Goal: Task Accomplishment & Management: Use online tool/utility

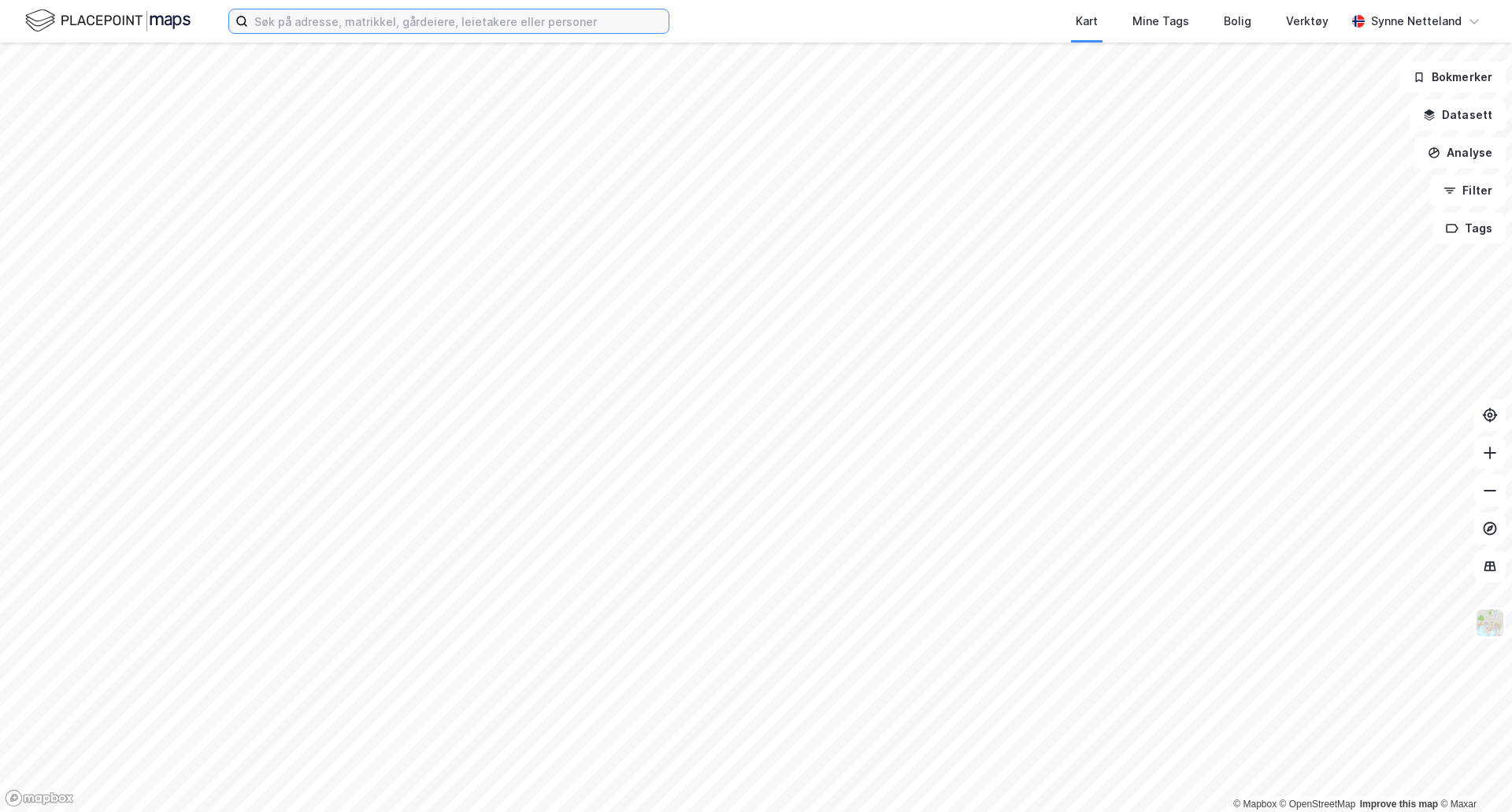
click at [426, 21] on input at bounding box center [458, 21] width 420 height 24
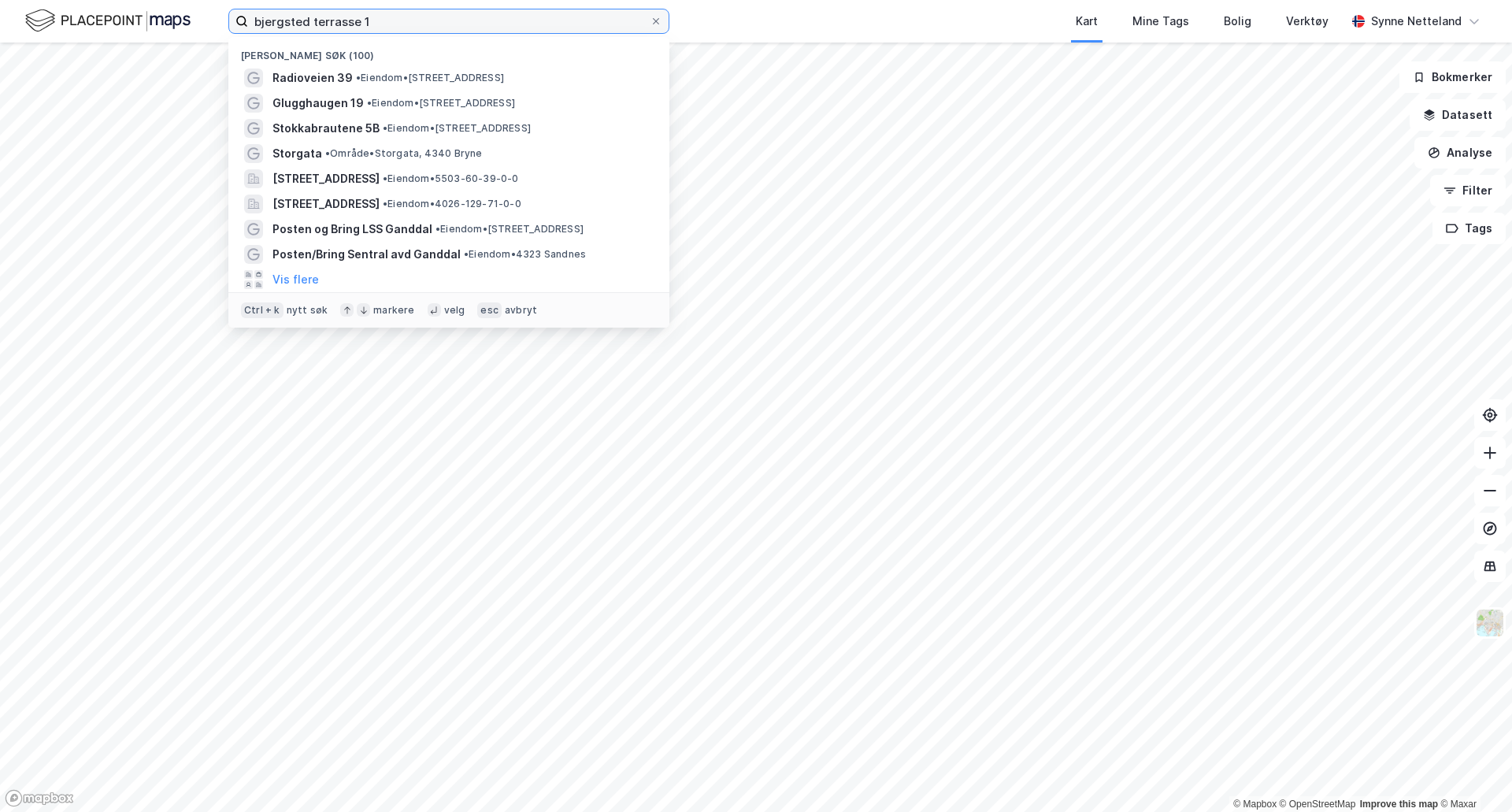
type input "bjergsted terrasse 1"
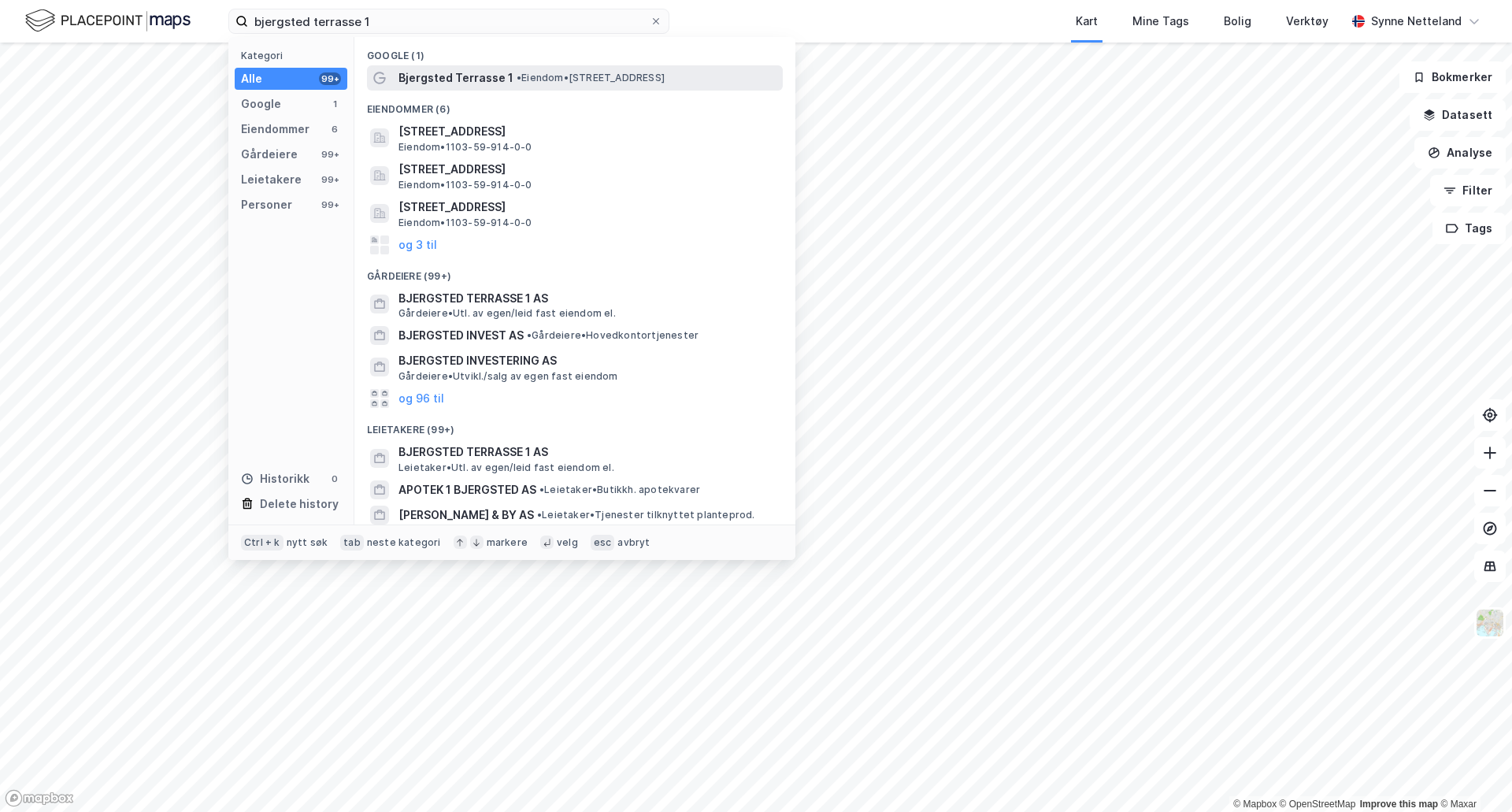
click at [545, 77] on span "• Eiendom • Bjergsted Terrasse 1, 4007 Stavanger" at bounding box center [590, 78] width 148 height 12
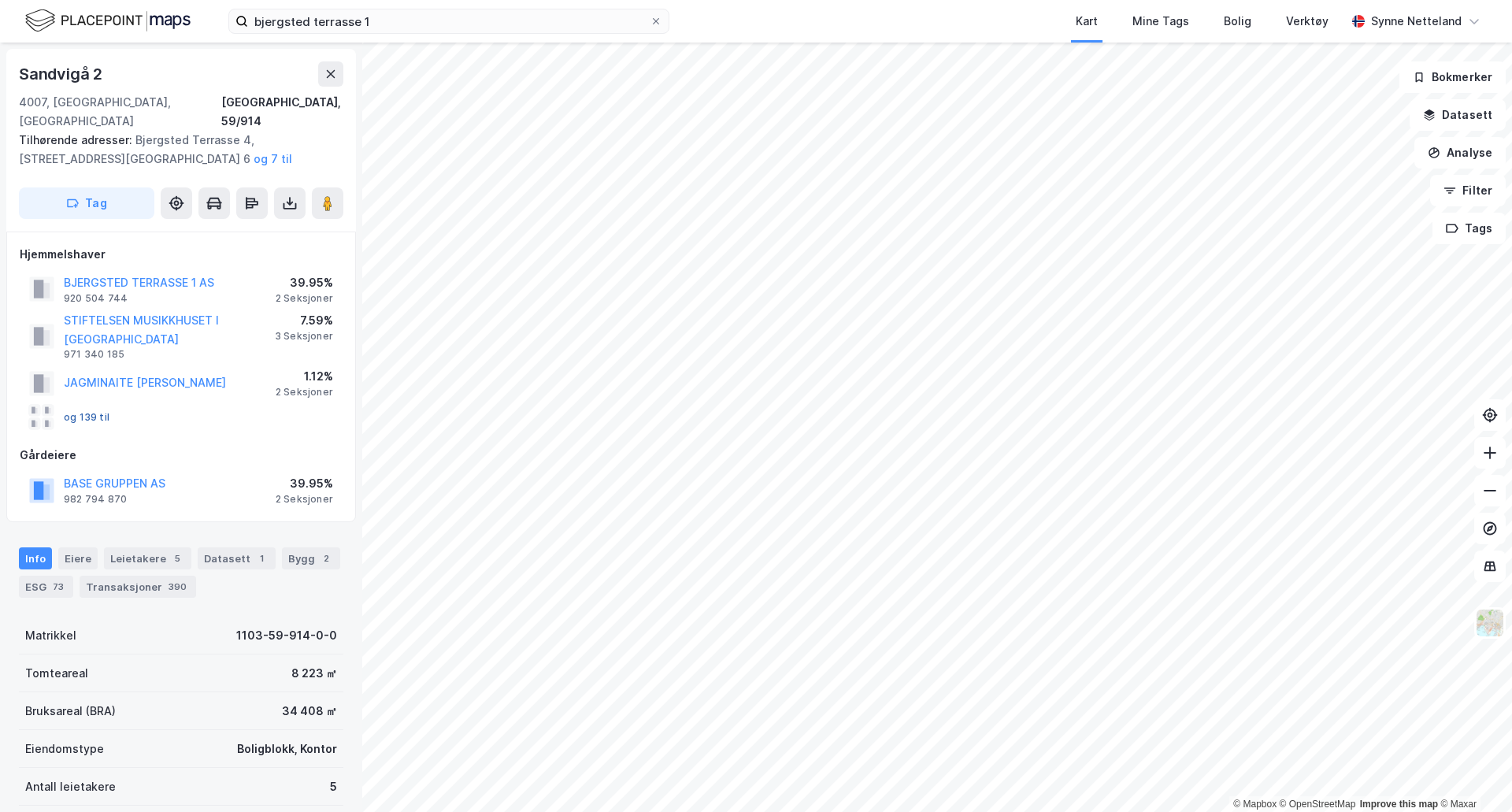
click at [0, 0] on button "og 139 til" at bounding box center [0, 0] width 0 height 0
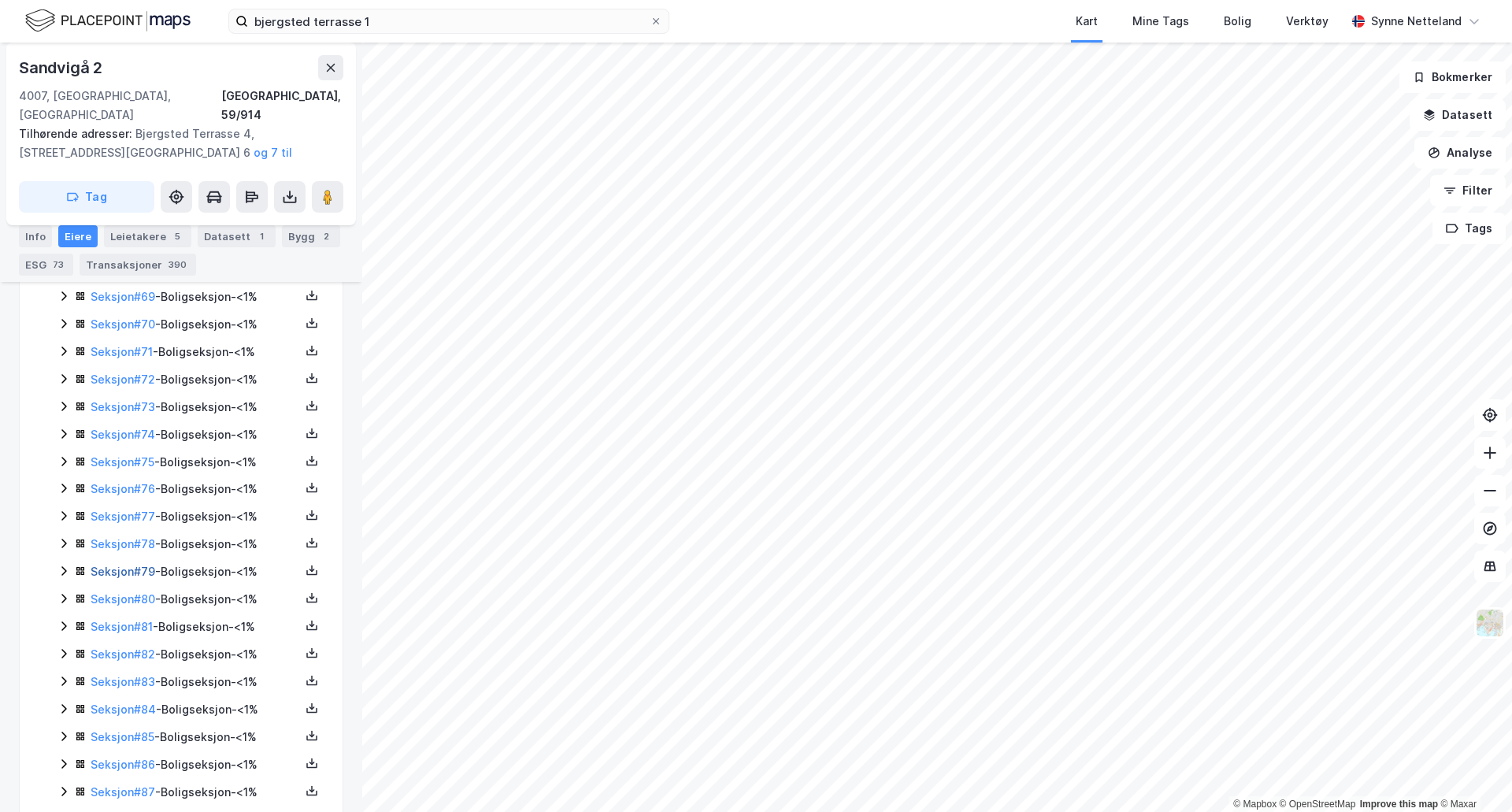
scroll to position [2284, 0]
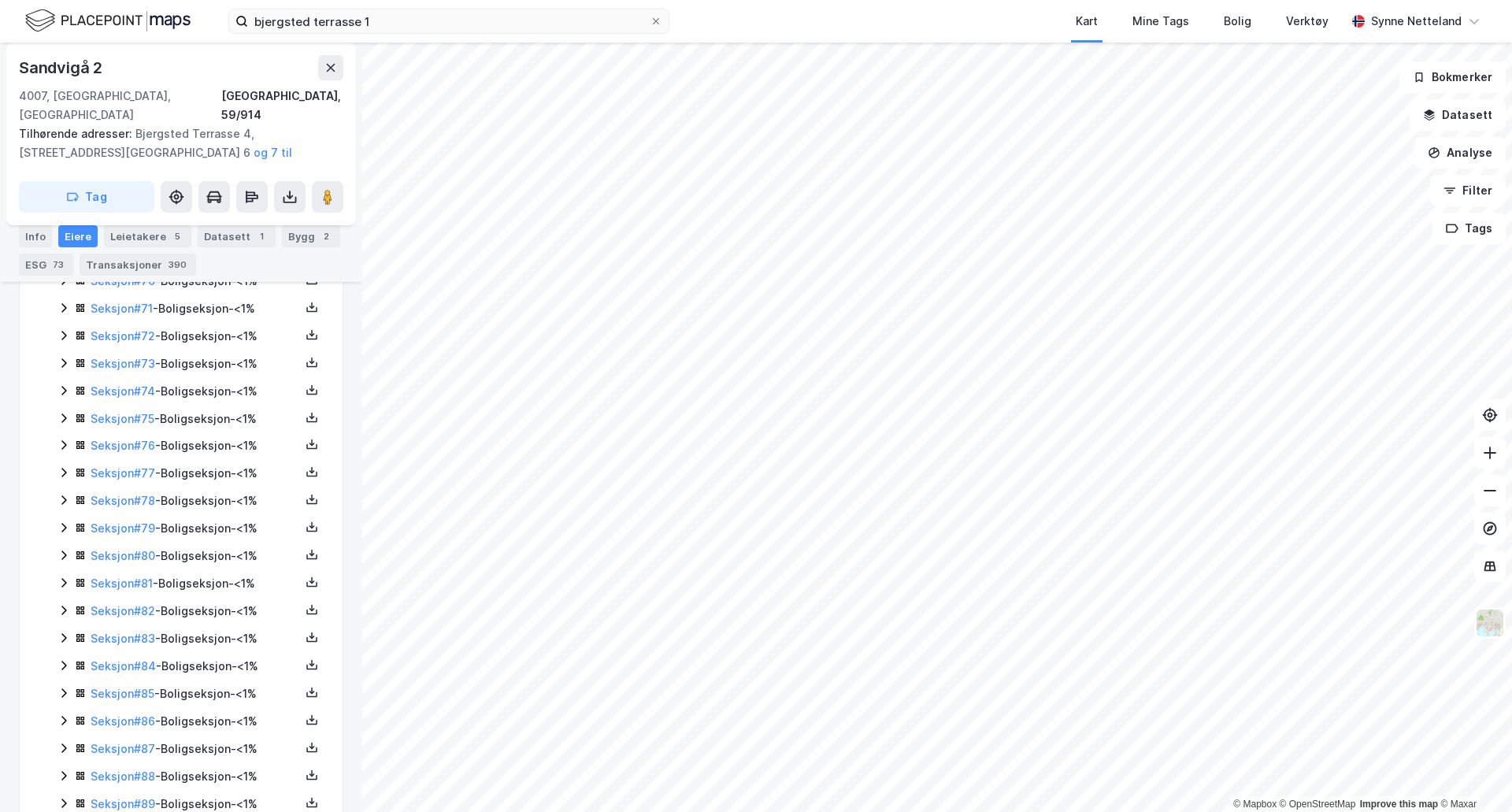
click at [64, 524] on icon at bounding box center [63, 529] width 4 height 10
click at [1436, 147] on icon "button" at bounding box center [1434, 153] width 12 height 12
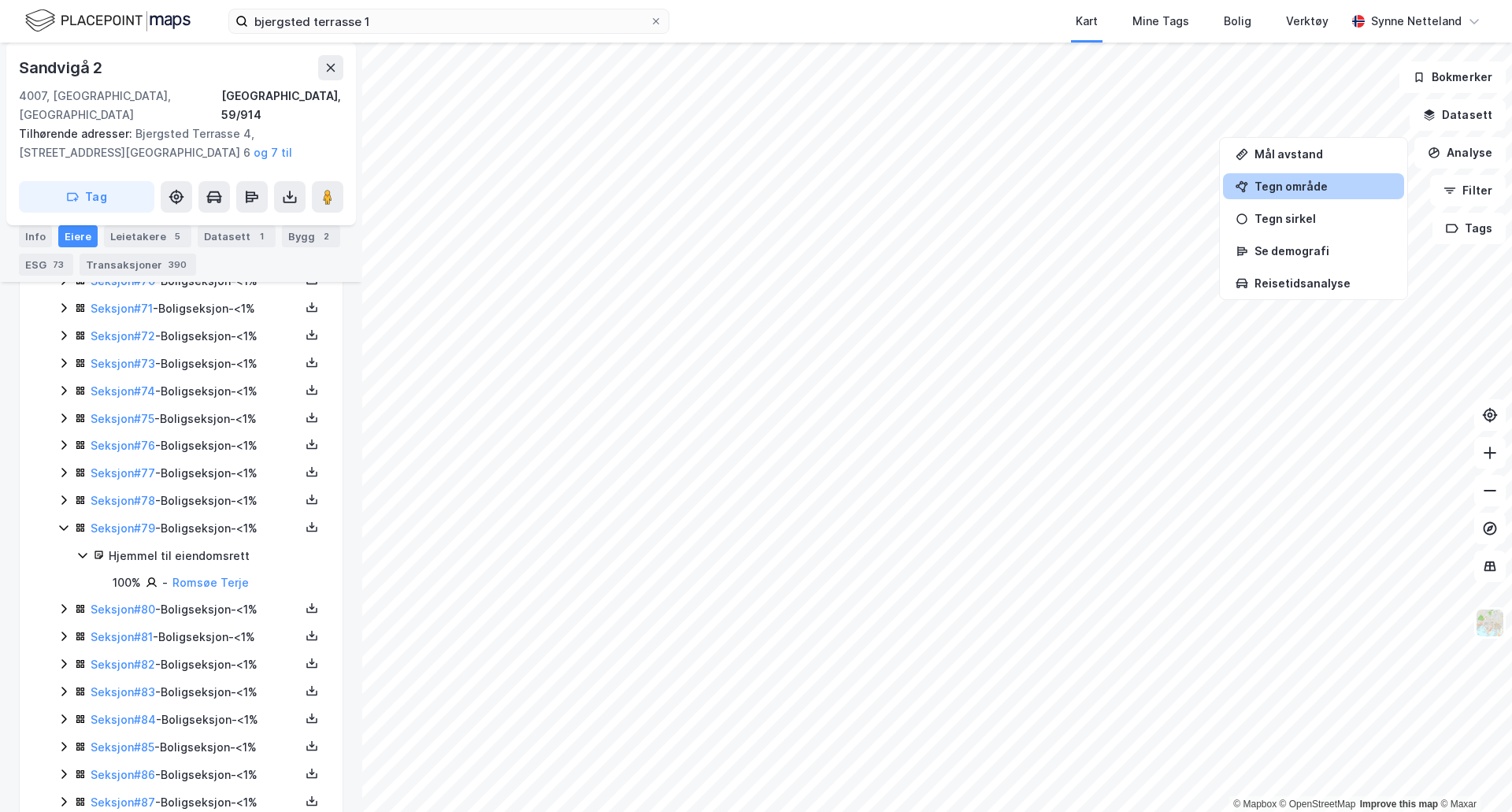
click at [1295, 180] on div "Tegn område" at bounding box center [1323, 186] width 137 height 13
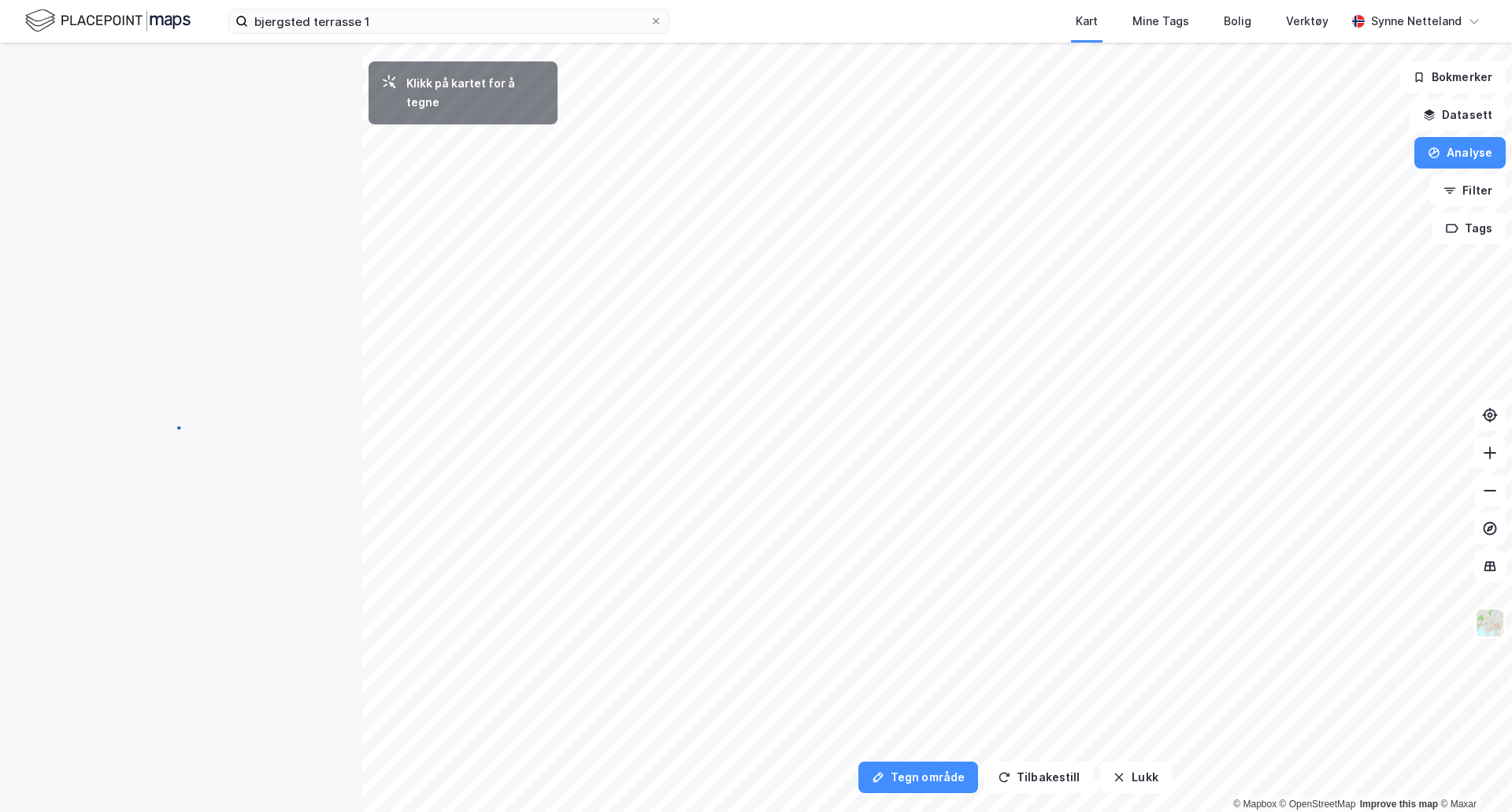
scroll to position [0, 0]
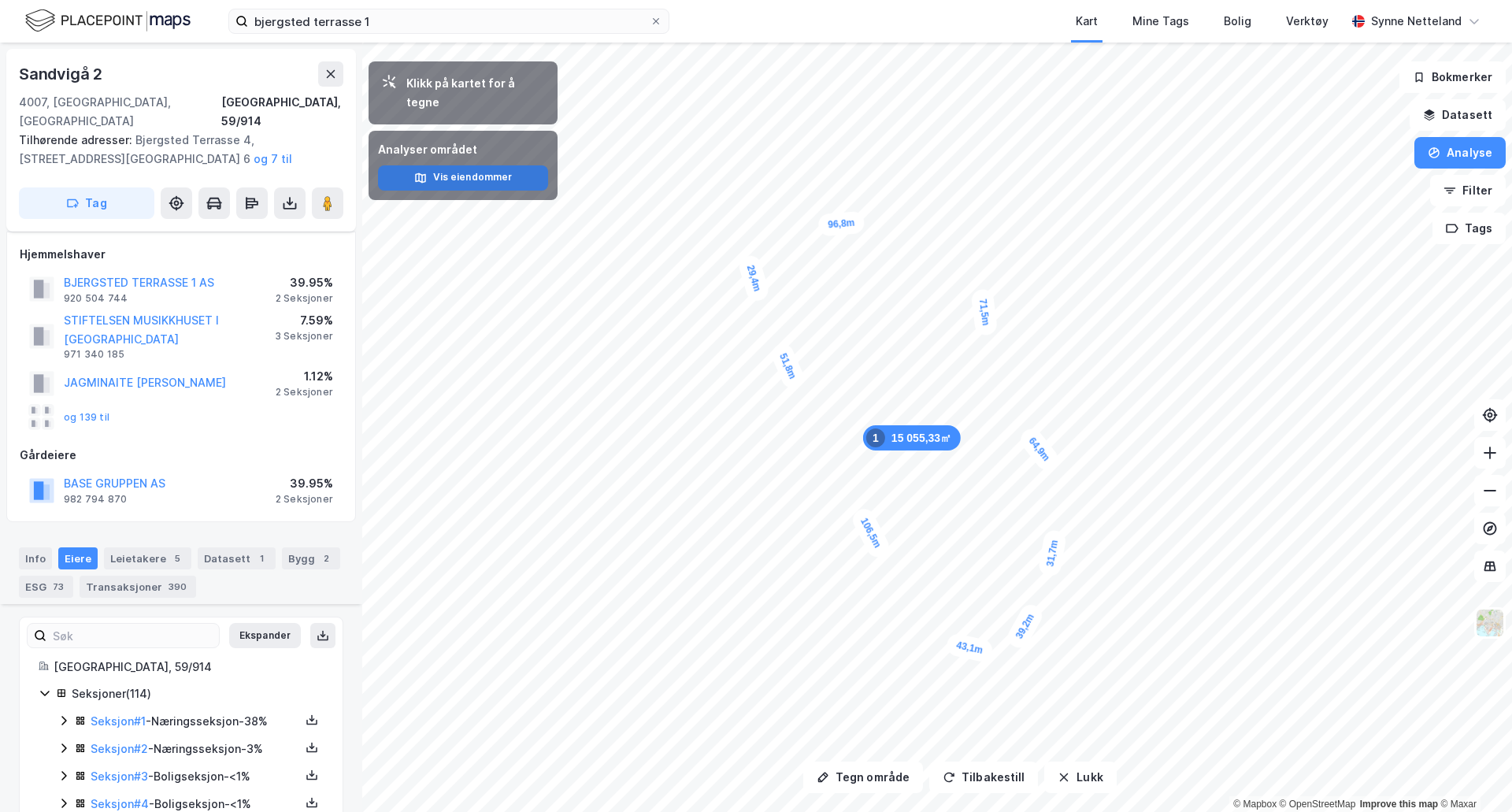
click at [486, 166] on button "Vis eiendommer" at bounding box center [462, 178] width 170 height 25
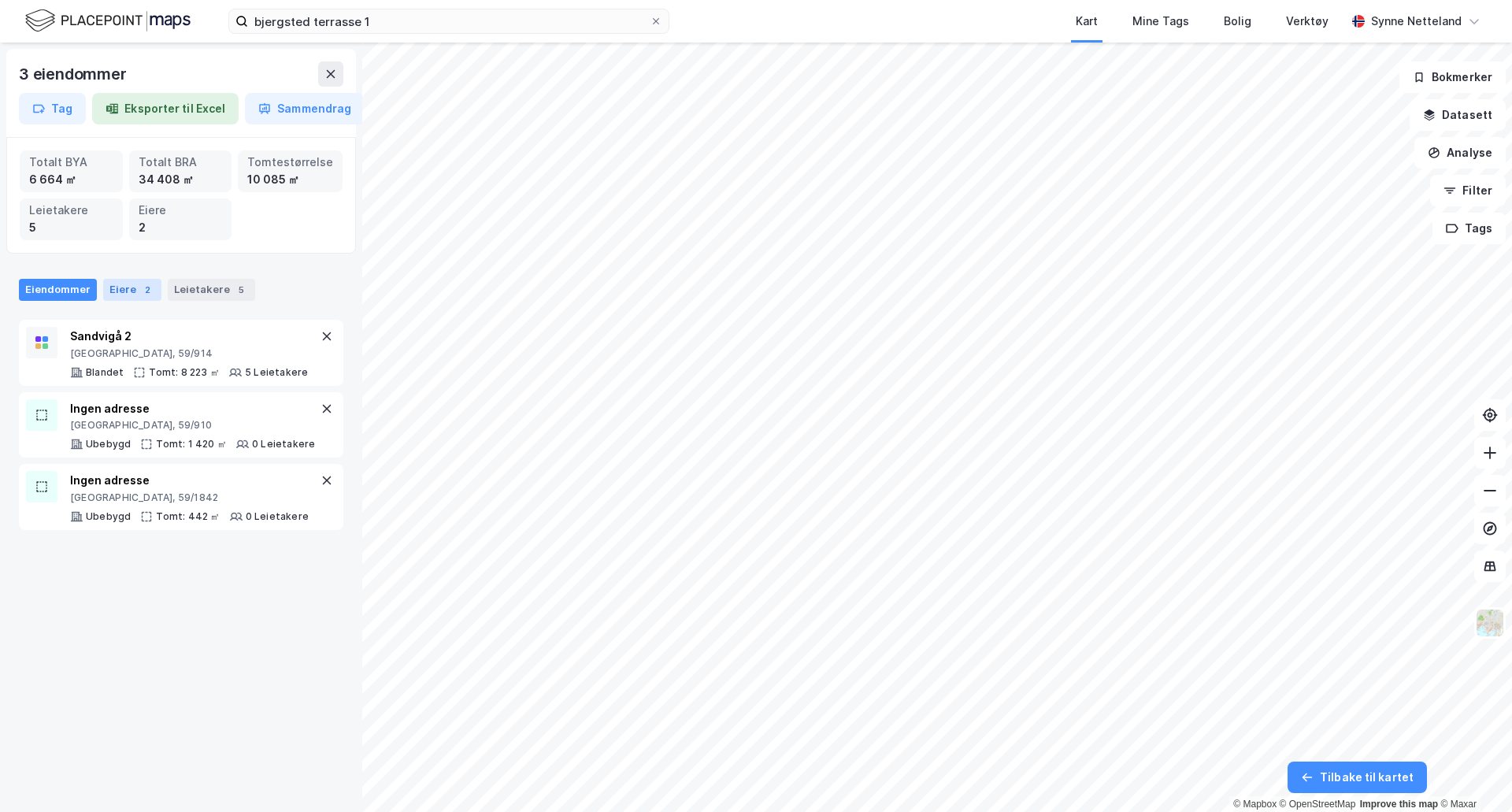
click at [130, 283] on div "Eiere 2" at bounding box center [132, 290] width 58 height 22
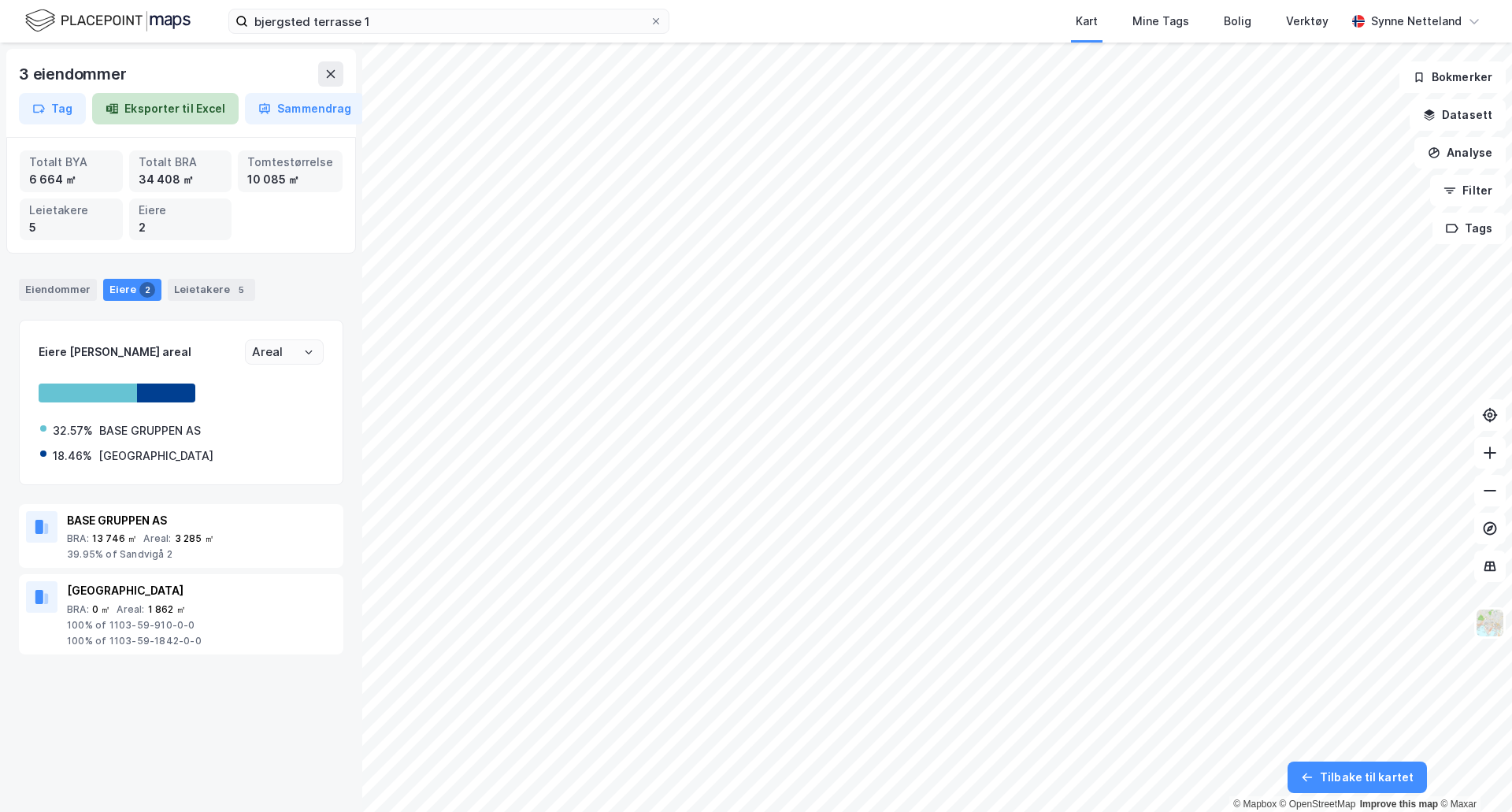
click at [199, 111] on button "Eksporter til Excel" at bounding box center [166, 109] width 146 height 31
click at [1474, 147] on button "Analyse" at bounding box center [1460, 153] width 92 height 31
click at [1468, 193] on button "Filter" at bounding box center [1468, 190] width 76 height 31
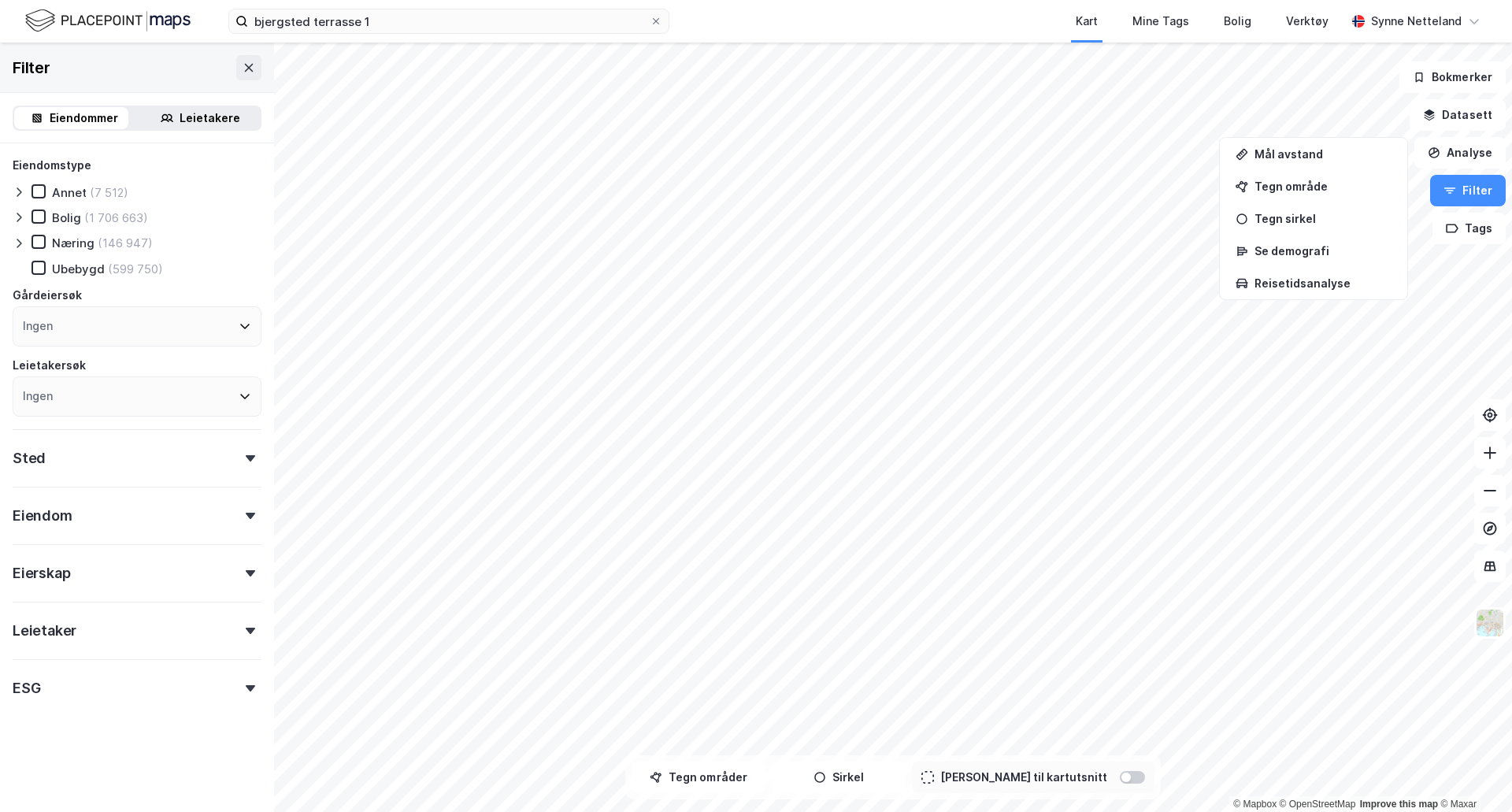
drag, startPoint x: 188, startPoint y: 119, endPoint x: 214, endPoint y: 78, distance: 48.5
click at [188, 119] on div "Leietakere" at bounding box center [210, 119] width 61 height 19
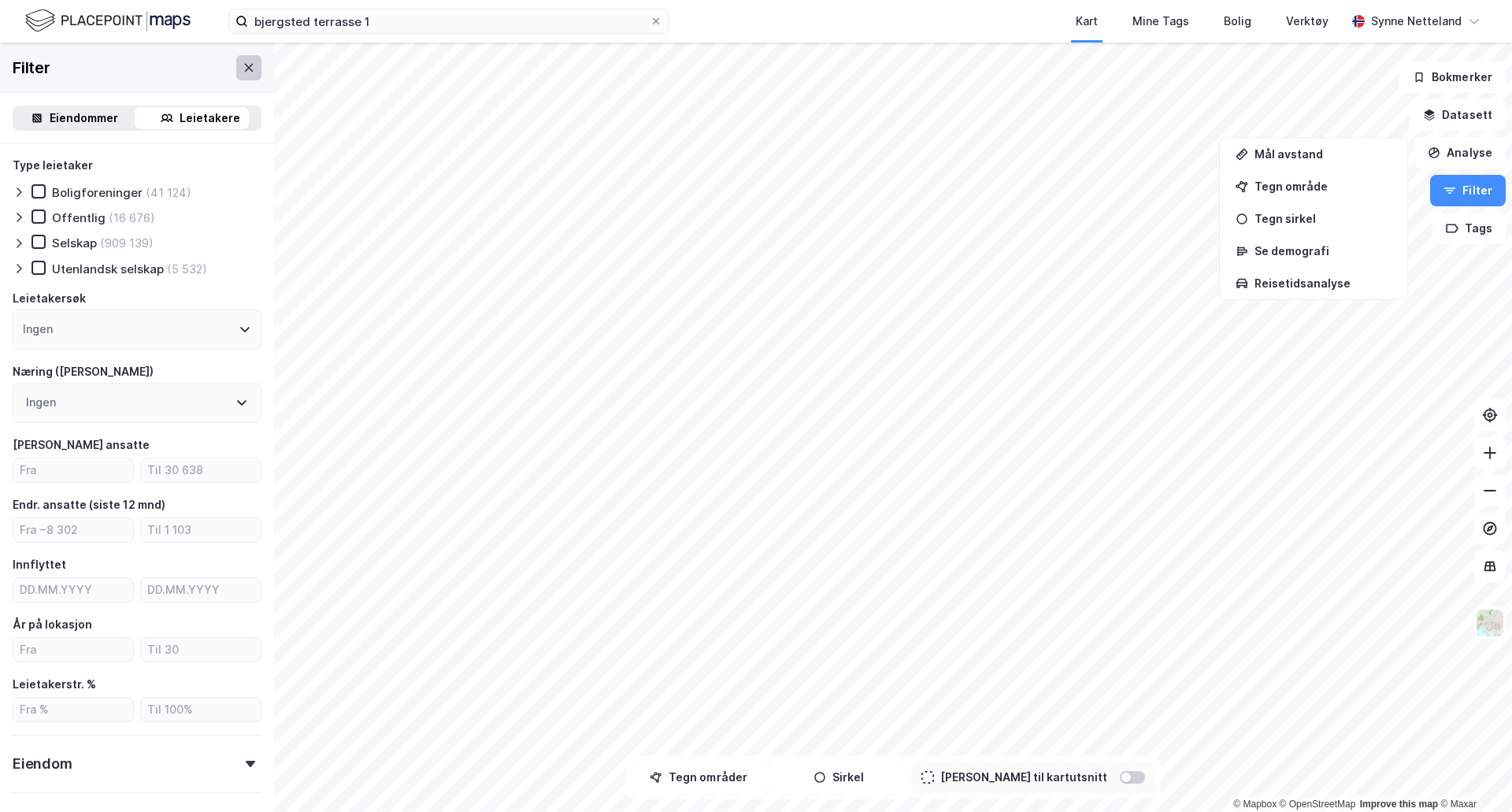
click at [242, 69] on icon at bounding box center [249, 67] width 12 height 12
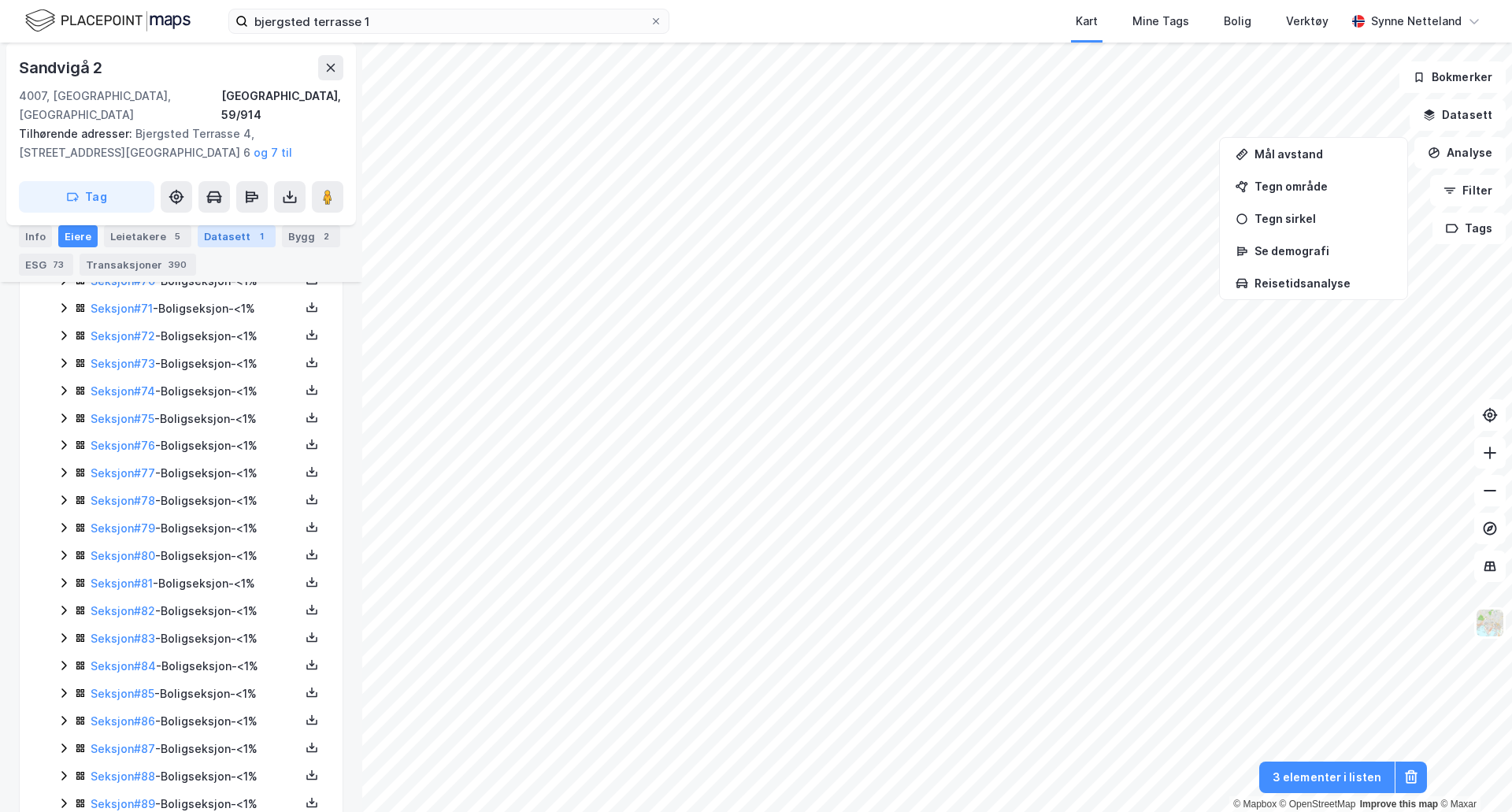
scroll to position [1812, 0]
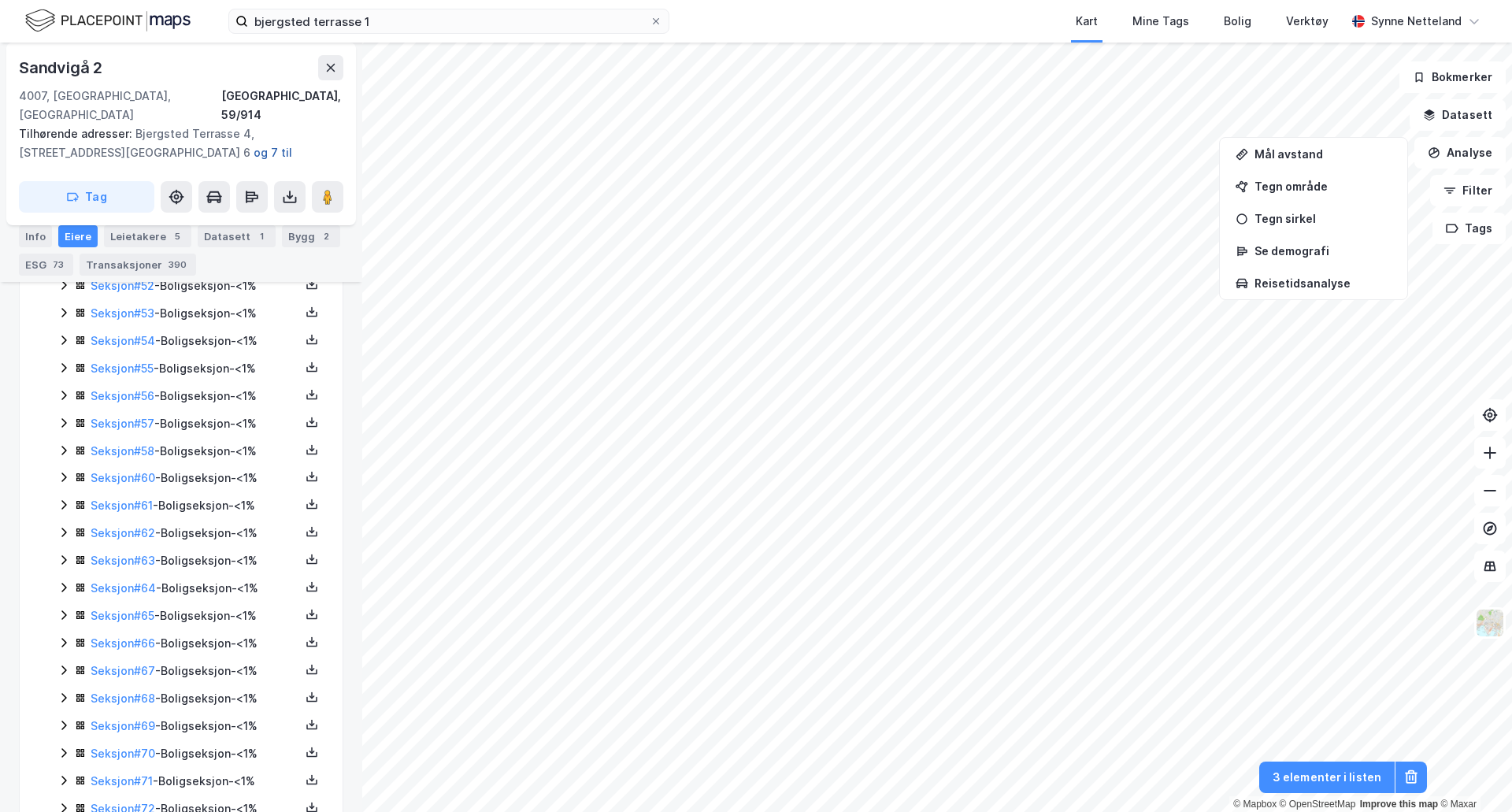
click at [0, 0] on button "og 7 til" at bounding box center [0, 0] width 0 height 0
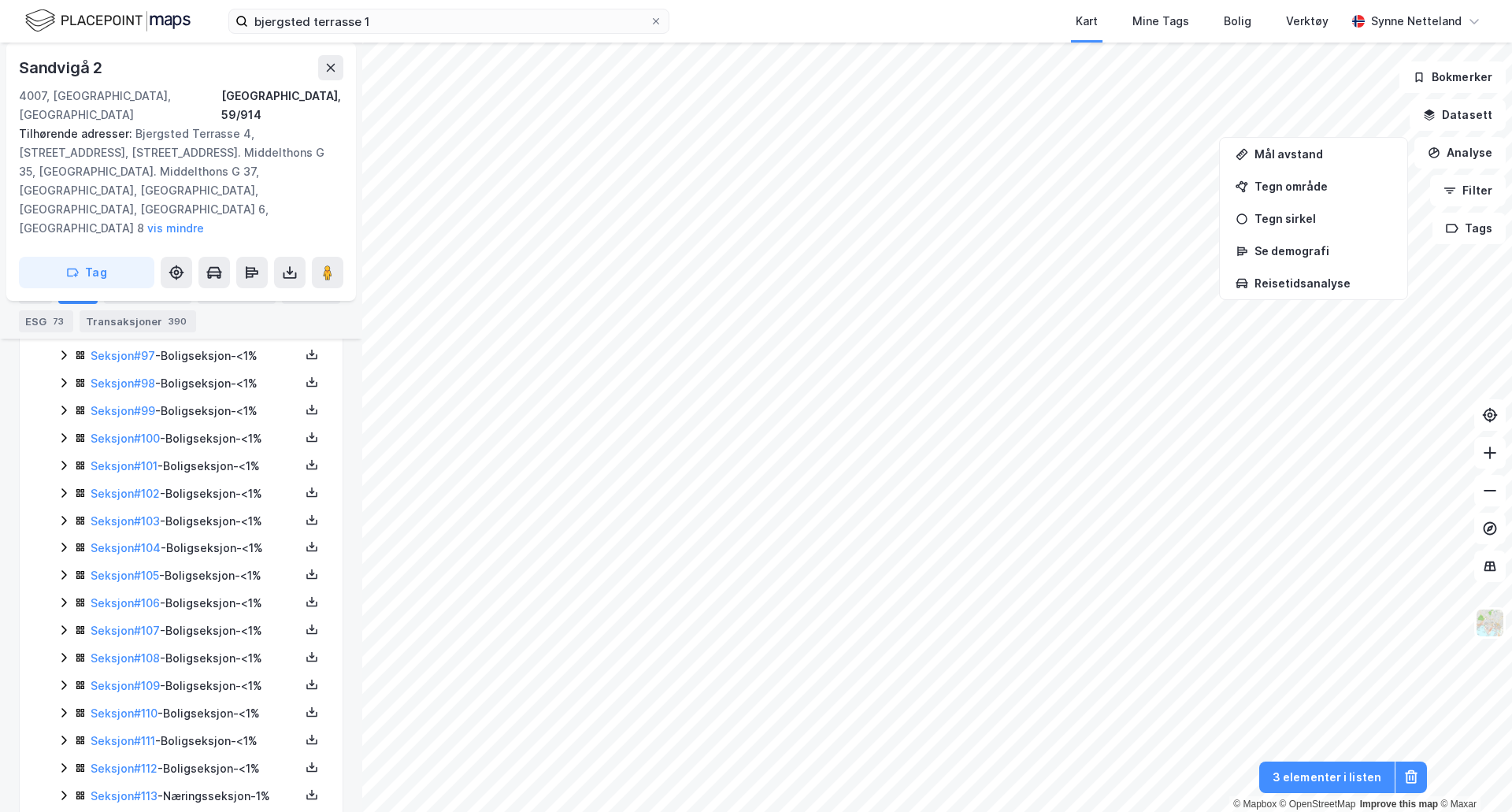
scroll to position [3106, 0]
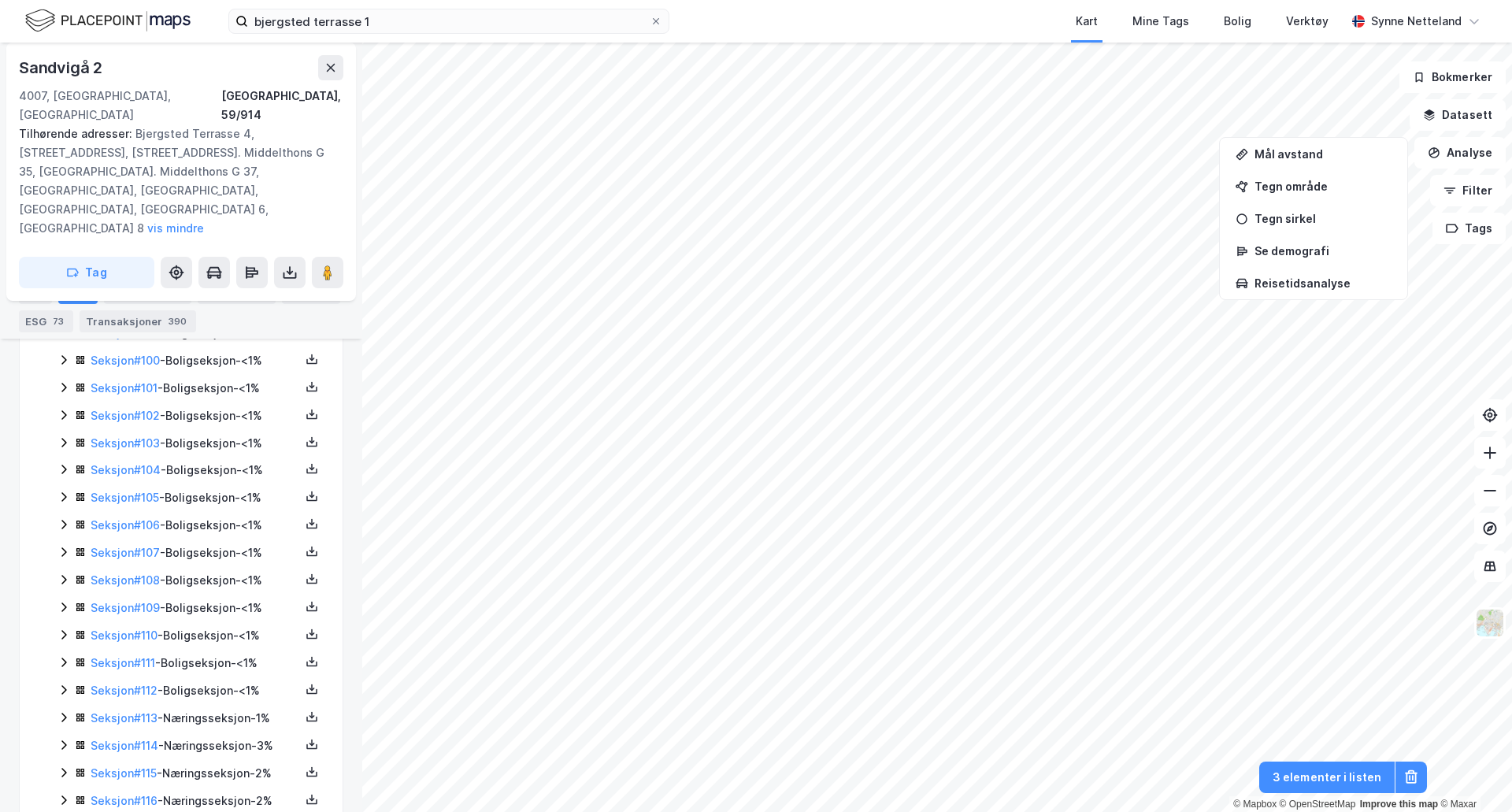
click at [60, 491] on icon at bounding box center [64, 497] width 12 height 12
click at [303, 487] on button at bounding box center [312, 496] width 19 height 19
click at [228, 440] on div "Grunnbok" at bounding box center [217, 450] width 53 height 19
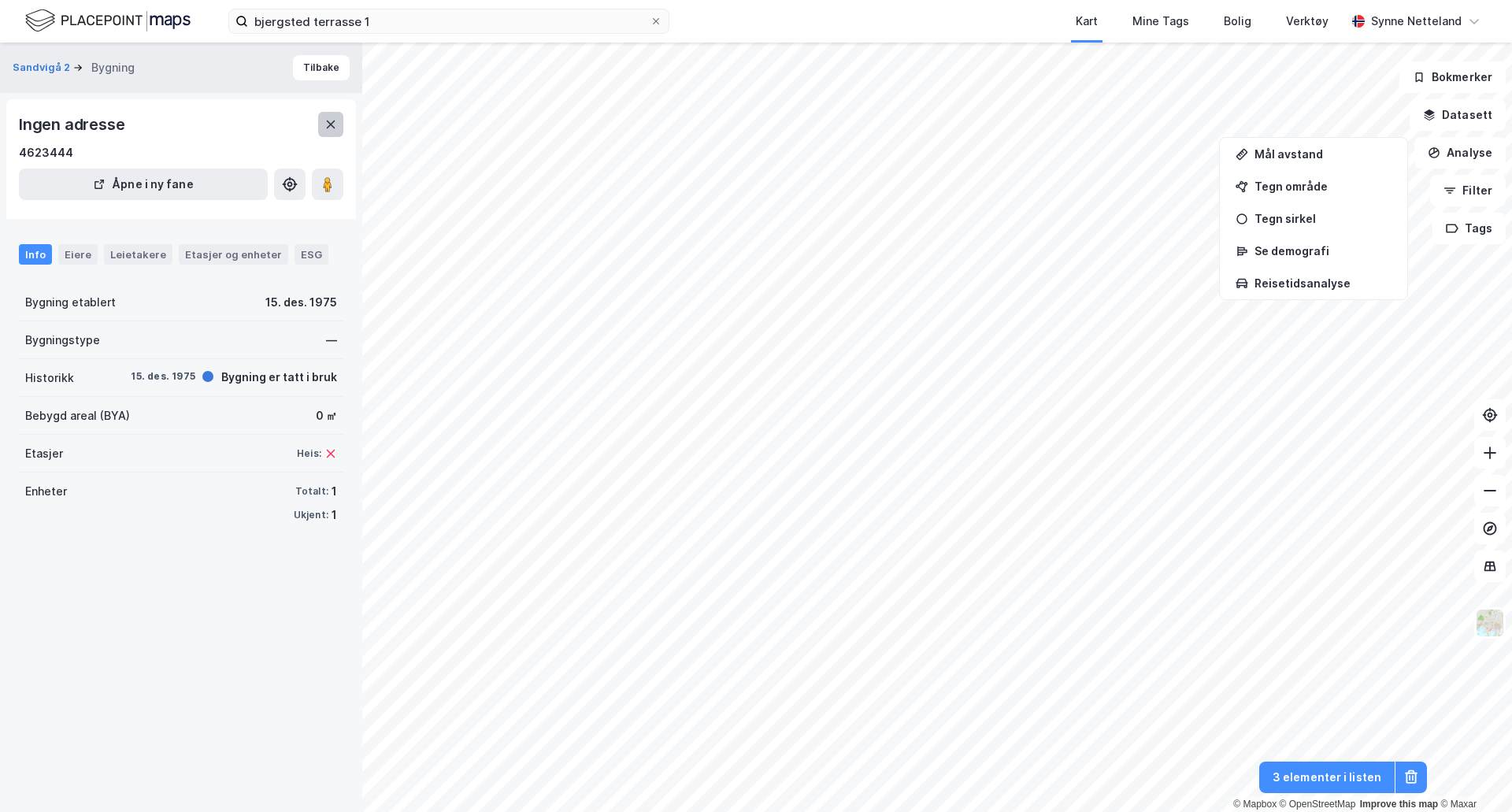
drag, startPoint x: 330, startPoint y: 138, endPoint x: 324, endPoint y: 112, distance: 26.7
click at [328, 138] on div "Ingen adresse 4623444" at bounding box center [181, 137] width 324 height 51
click at [328, 122] on icon at bounding box center [331, 124] width 9 height 8
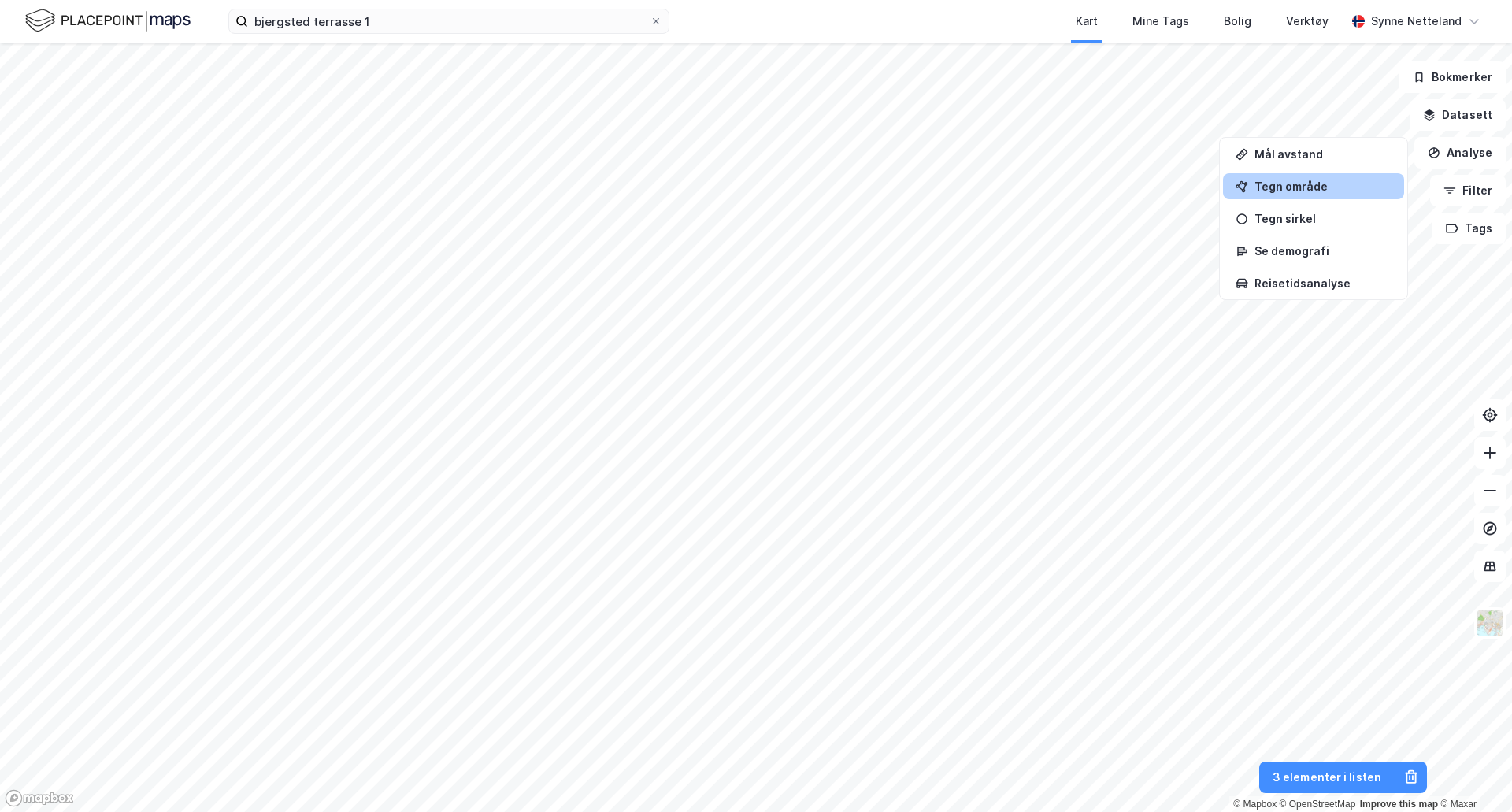
click at [1281, 183] on div "Tegn område" at bounding box center [1323, 186] width 137 height 13
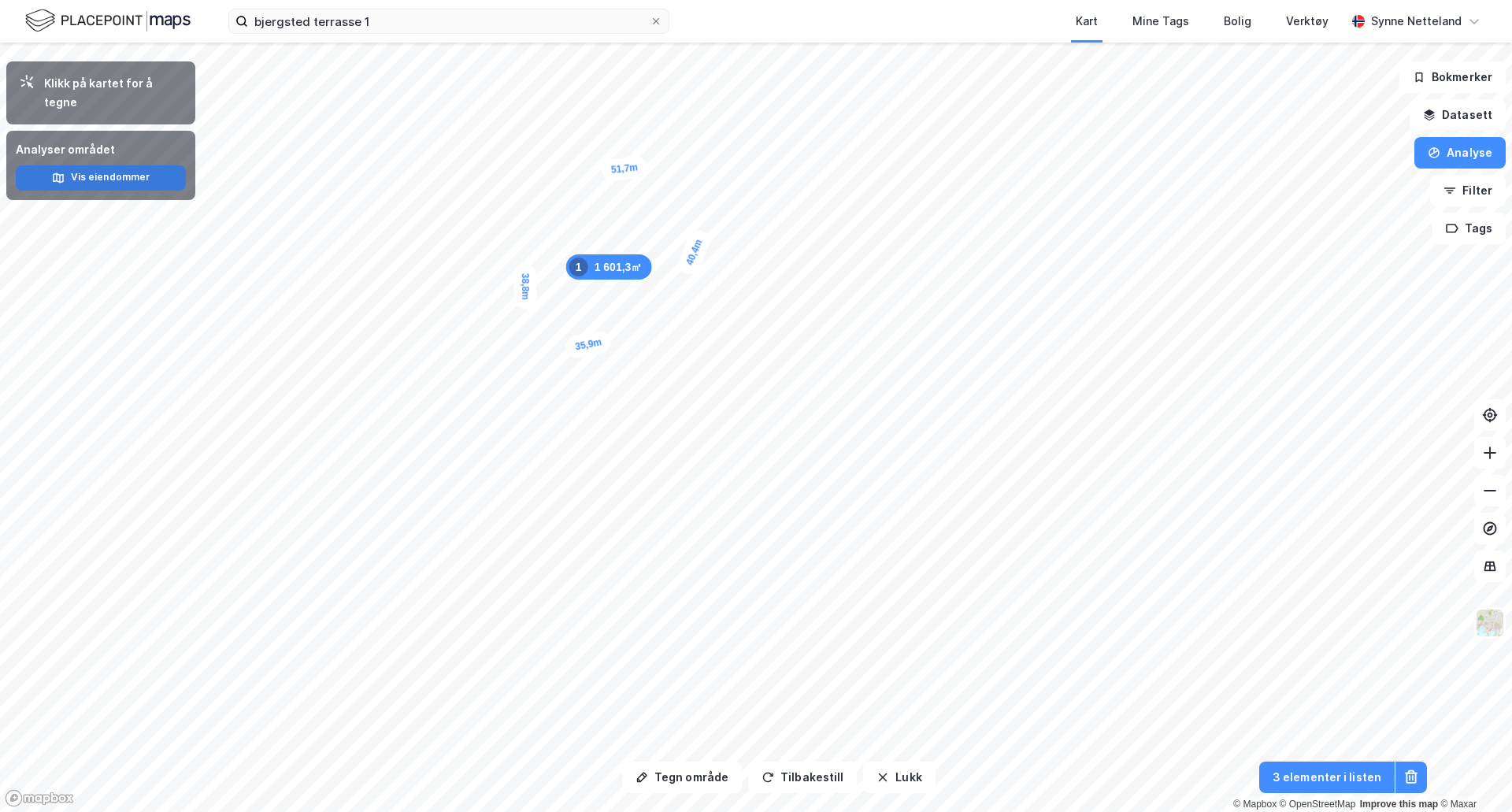
drag, startPoint x: 138, startPoint y: 163, endPoint x: 138, endPoint y: 149, distance: 14.0
click at [138, 166] on button "Vis eiendommer" at bounding box center [100, 178] width 170 height 25
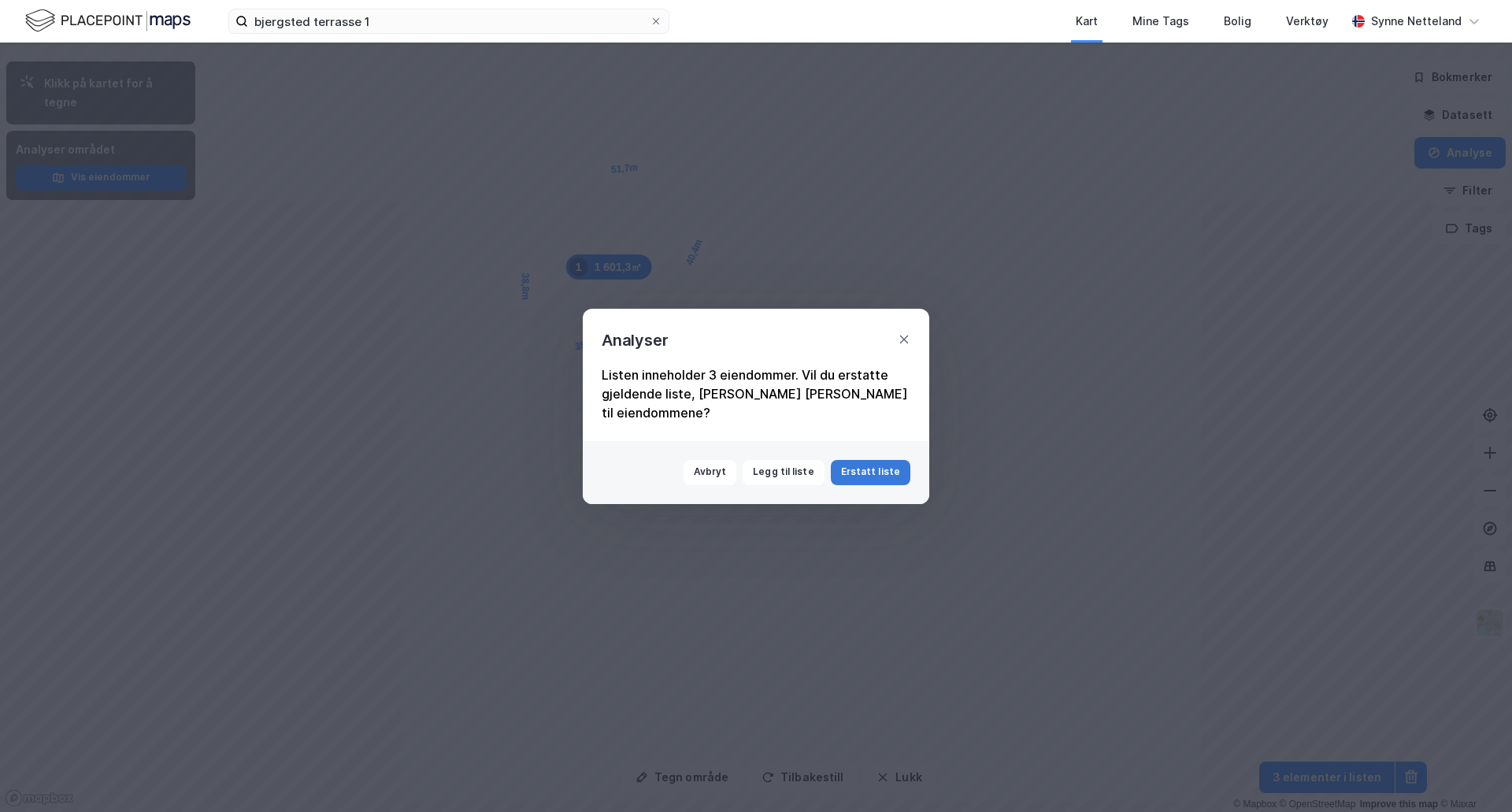
click at [907, 464] on button "Erstatt liste" at bounding box center [870, 472] width 79 height 25
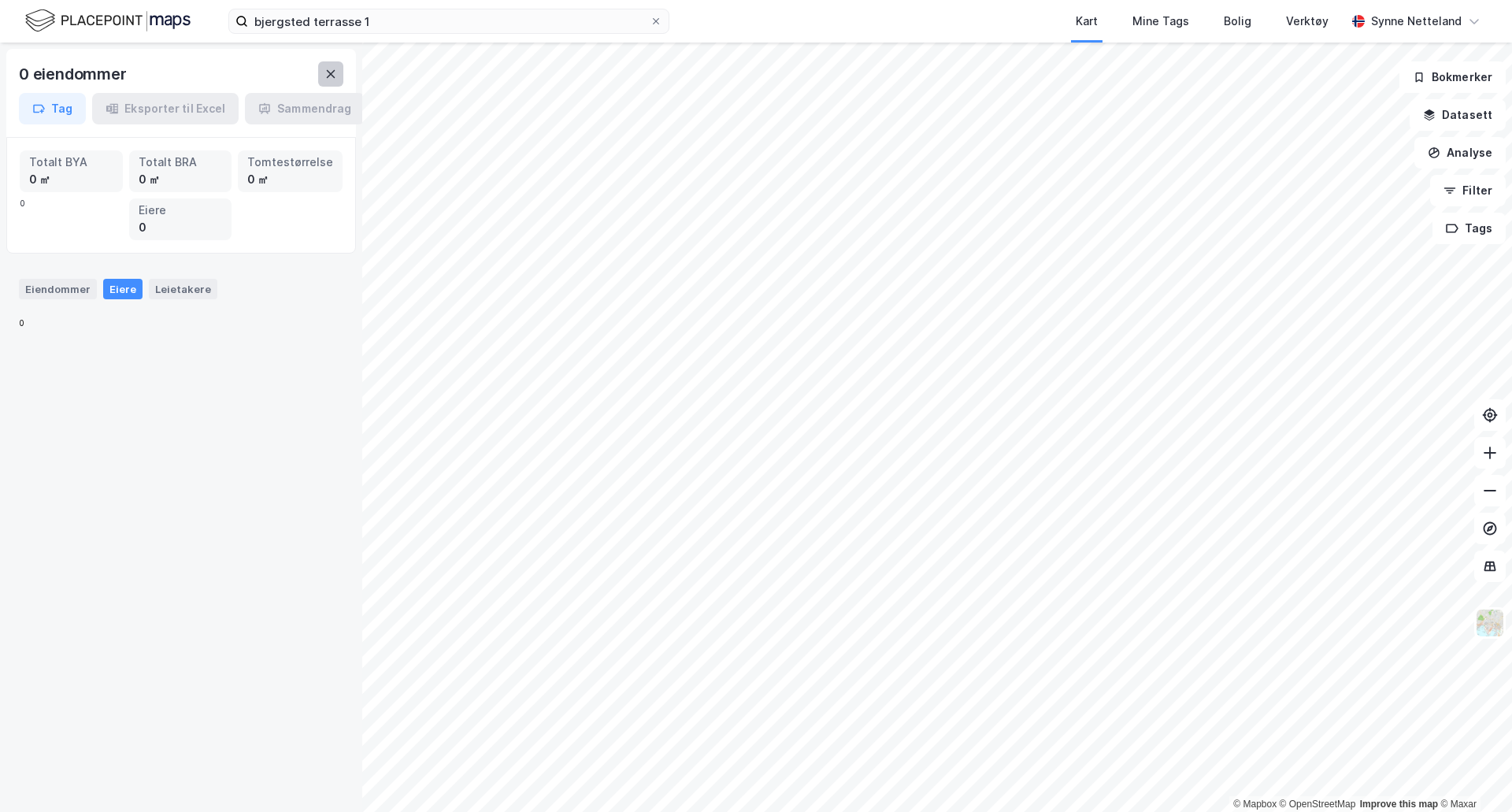
click at [327, 71] on icon at bounding box center [331, 73] width 9 height 8
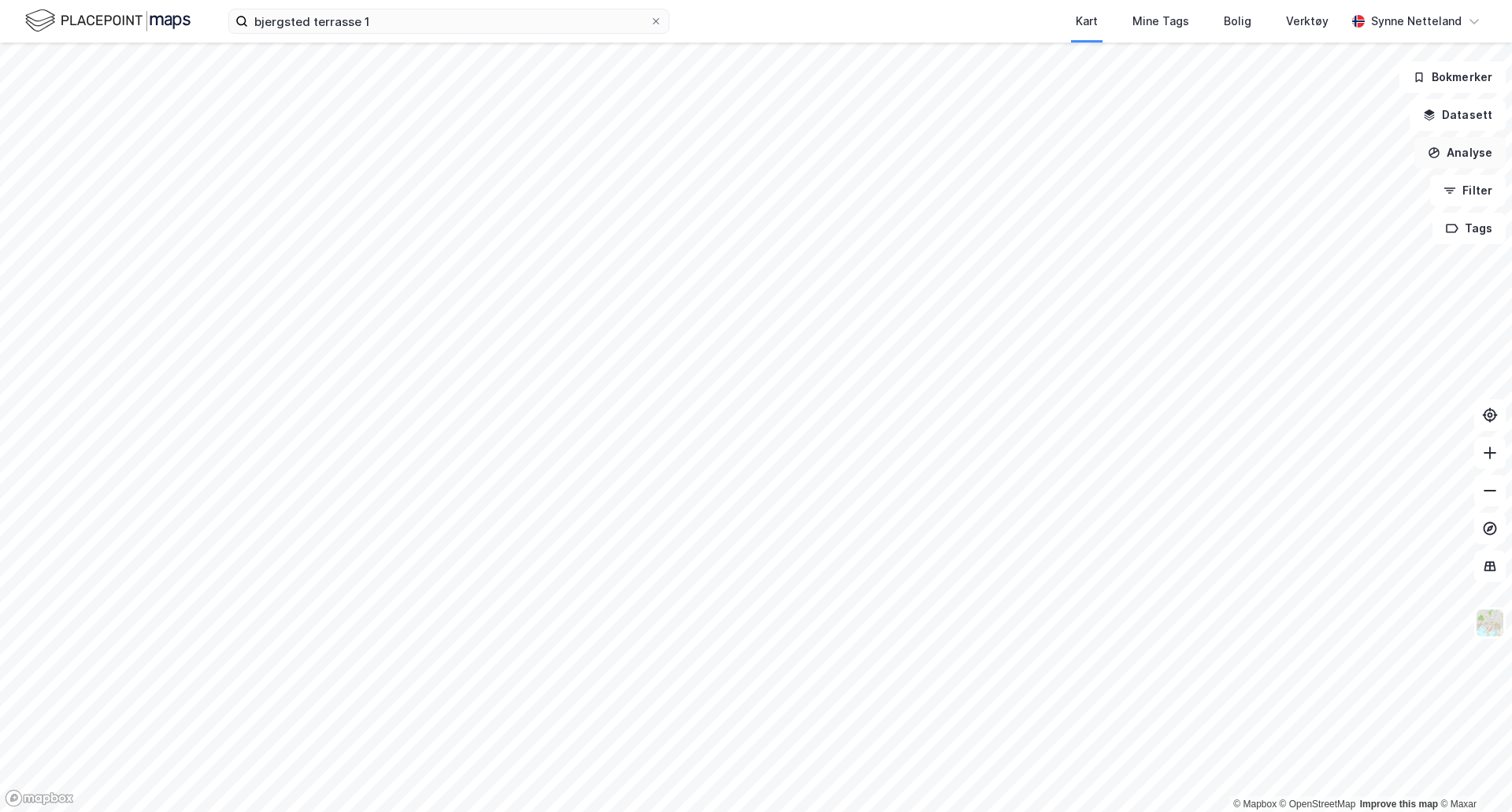
click at [1451, 150] on button "Analyse" at bounding box center [1460, 153] width 92 height 31
click at [1465, 118] on button "Datasett" at bounding box center [1457, 115] width 96 height 31
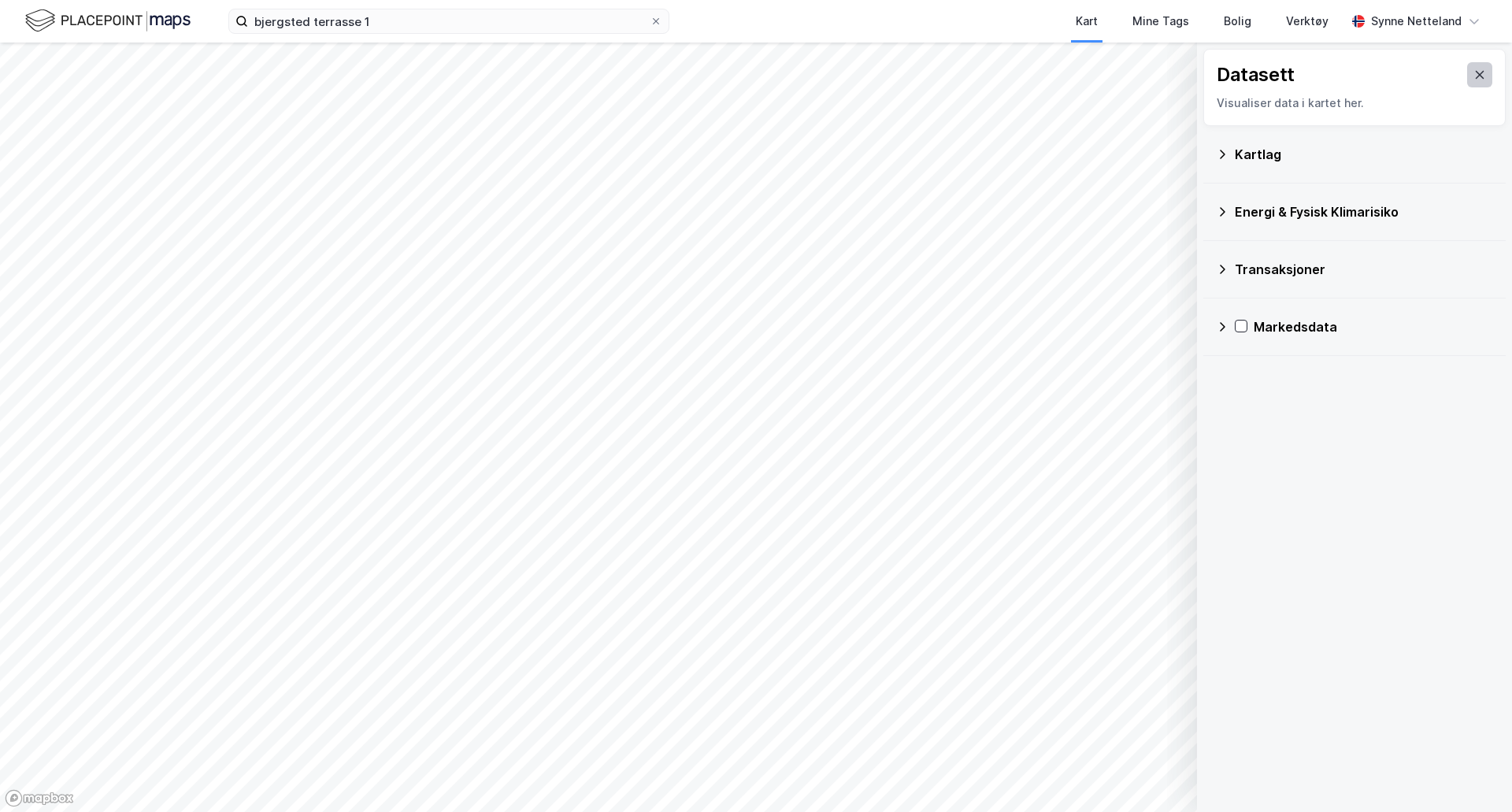
click at [1475, 76] on icon at bounding box center [1480, 74] width 9 height 8
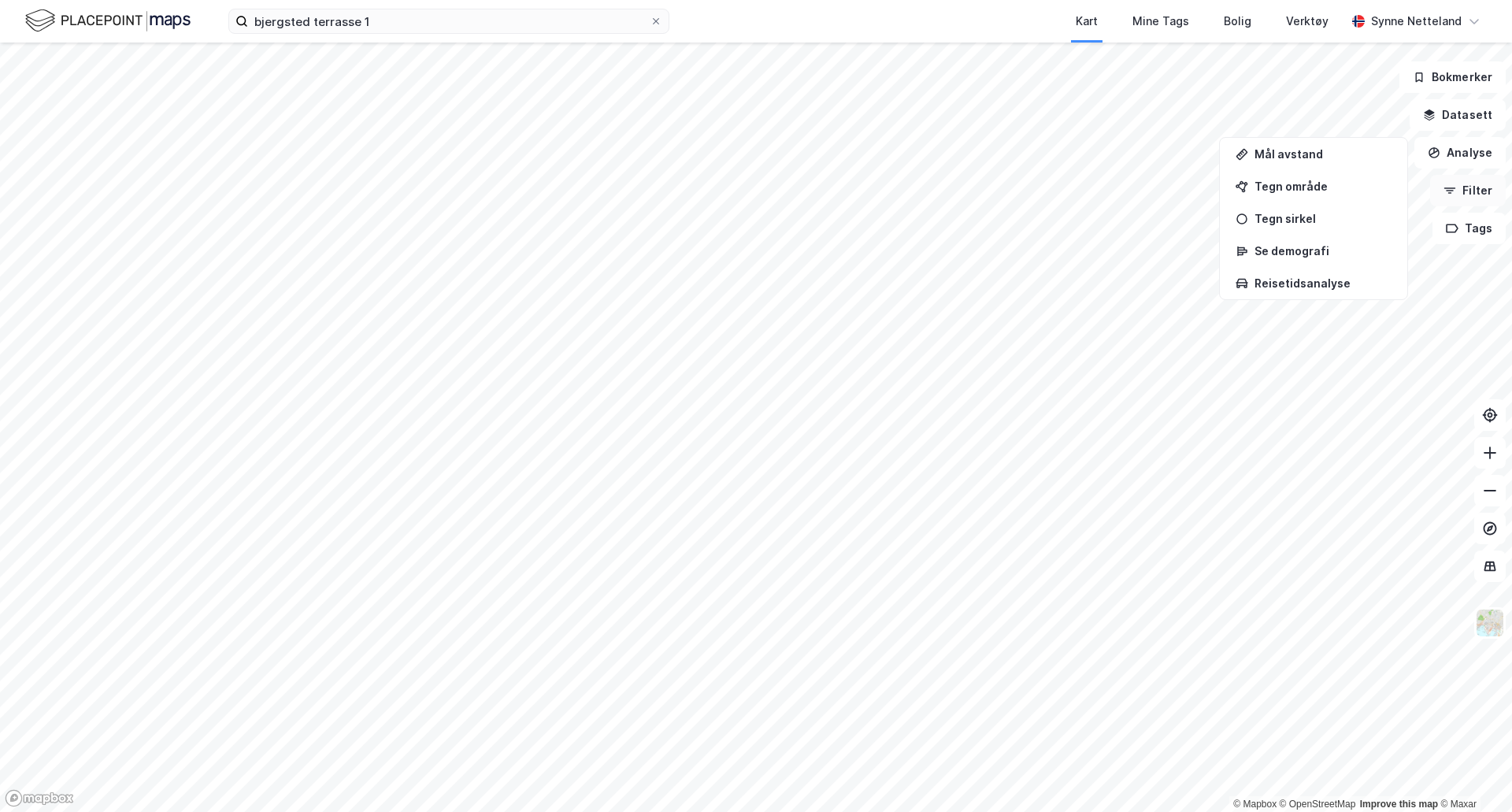
click at [1498, 174] on button "Filter" at bounding box center [1468, 190] width 76 height 31
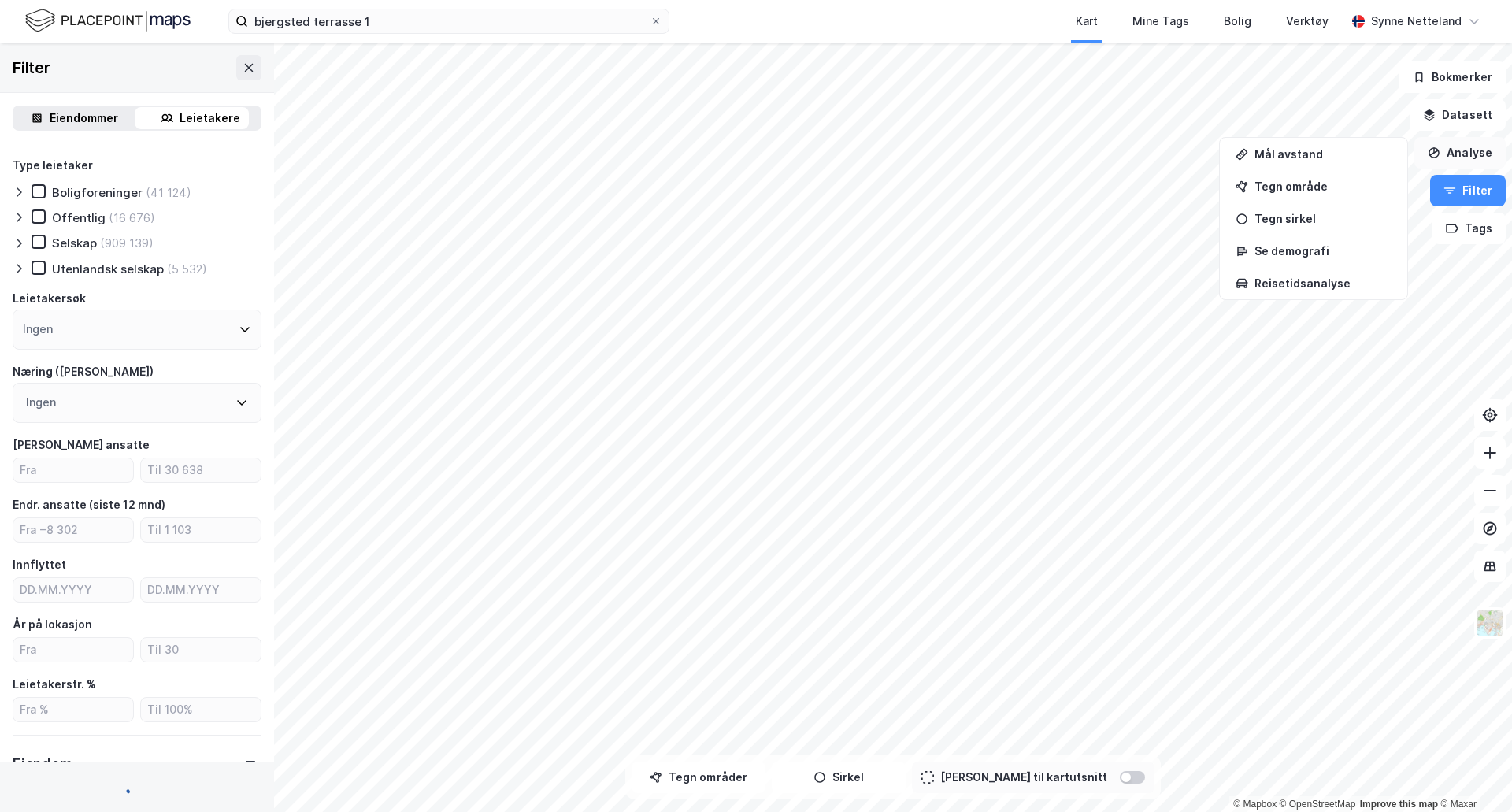
click at [1477, 150] on button "Analyse" at bounding box center [1460, 153] width 92 height 31
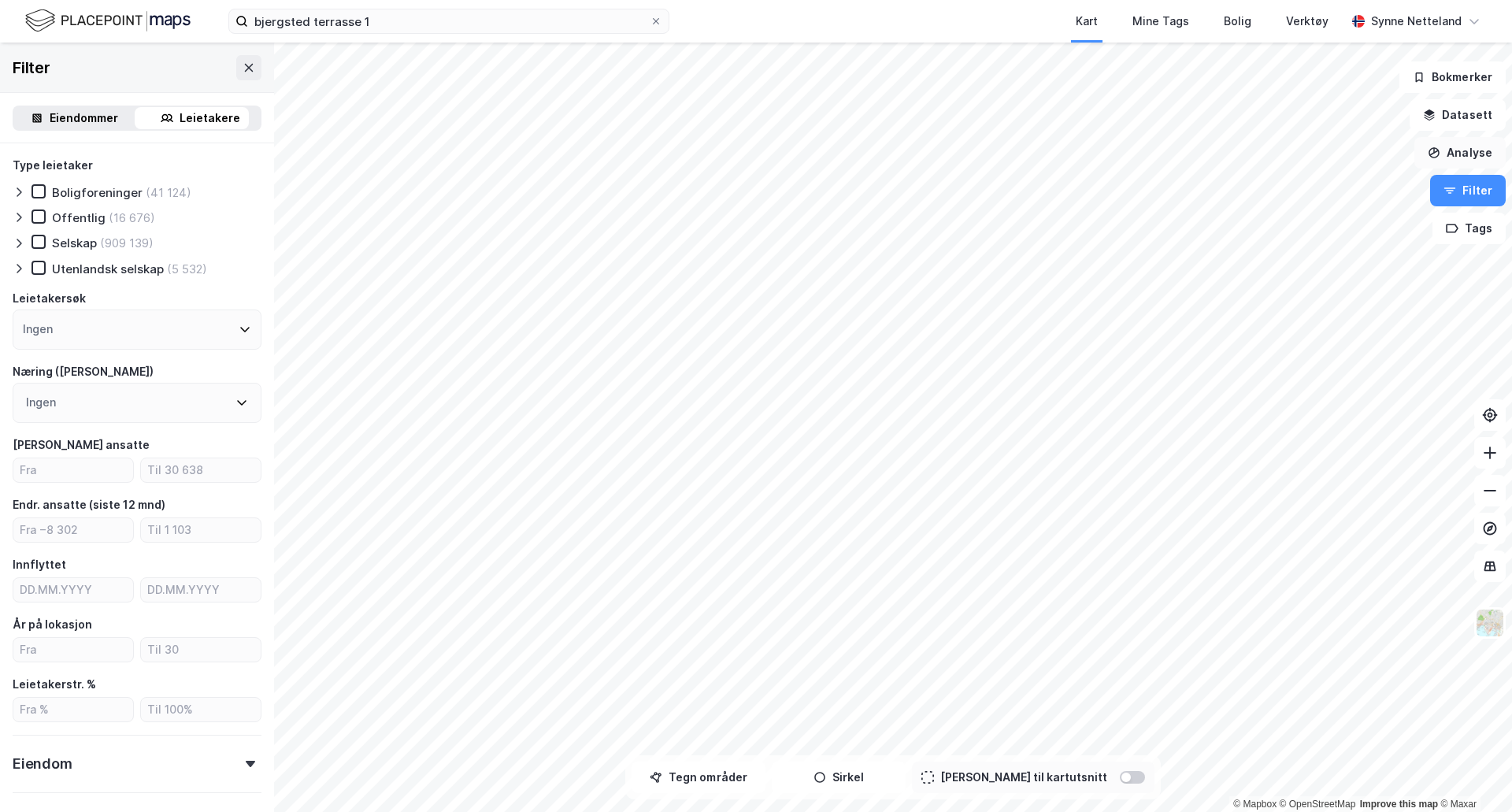
click at [1450, 167] on div "© Mapbox © OpenStreetMap Improve this map © Maxar Filter Eiendommer Leietakere …" at bounding box center [756, 427] width 1512 height 769
click at [1455, 156] on button "Analyse" at bounding box center [1460, 153] width 92 height 31
click at [1354, 190] on div "Tegn område" at bounding box center [1323, 186] width 137 height 13
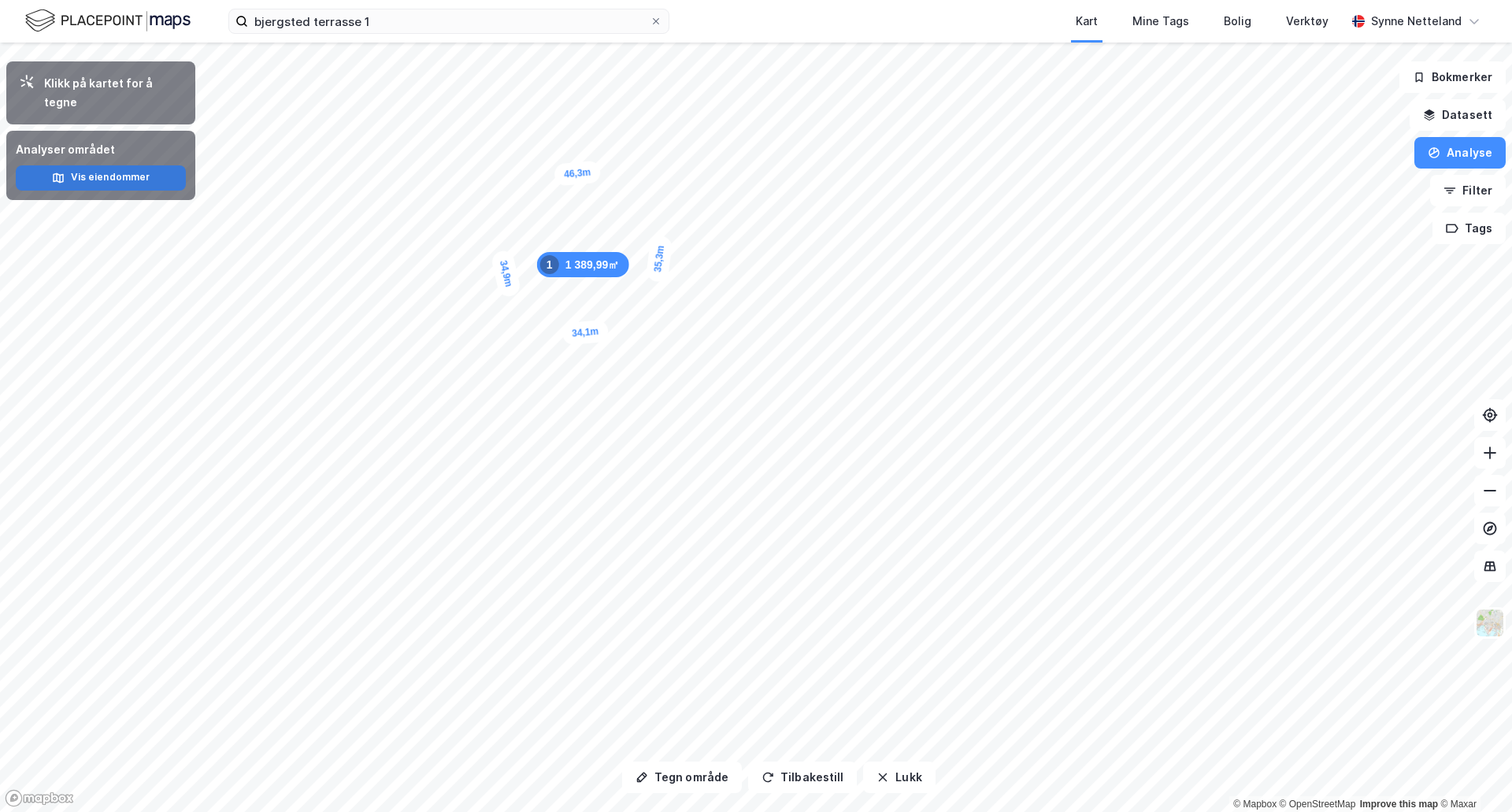
click at [166, 166] on button "Vis eiendommer" at bounding box center [100, 178] width 170 height 25
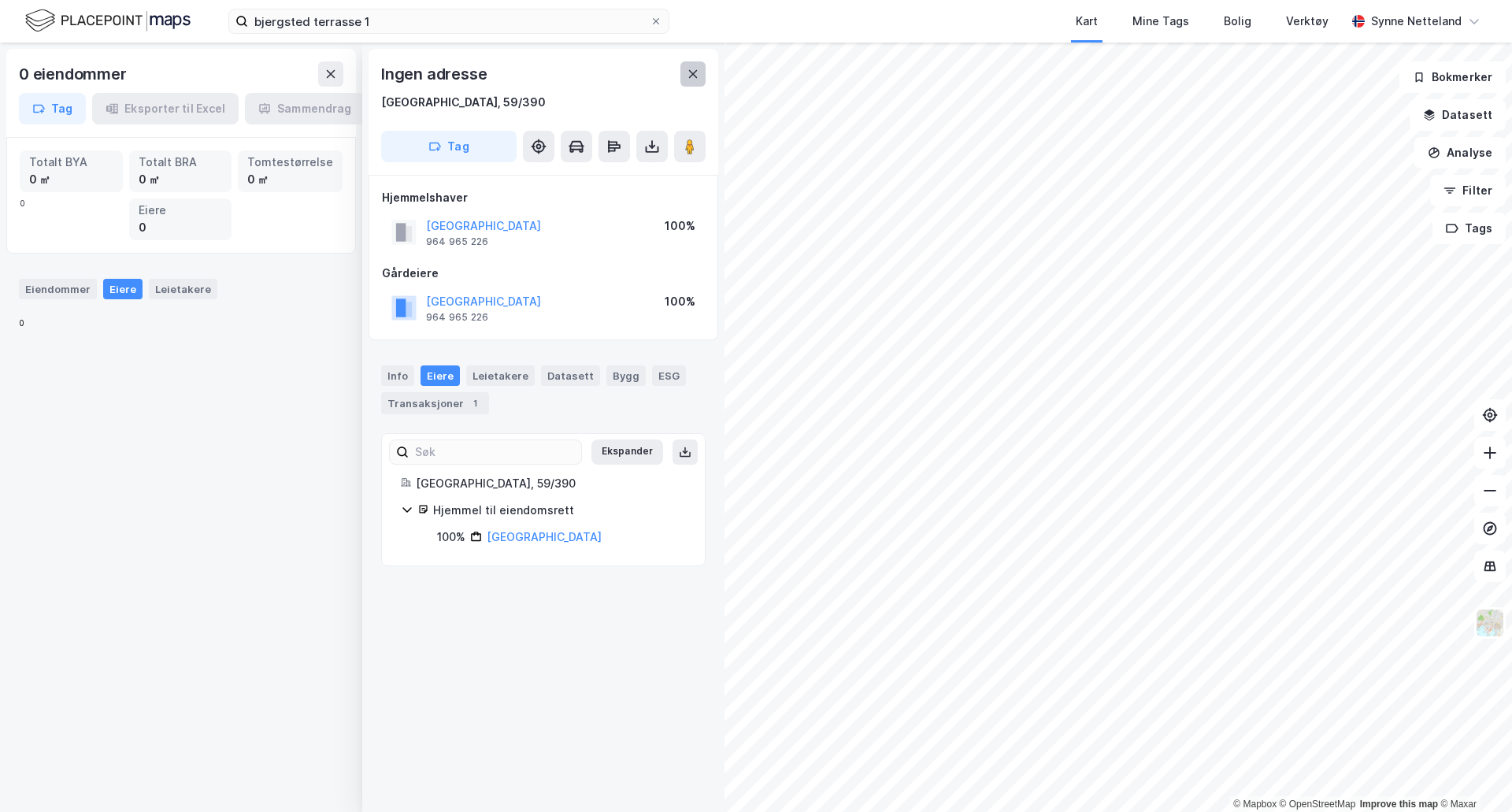
click at [698, 84] on button at bounding box center [692, 73] width 25 height 25
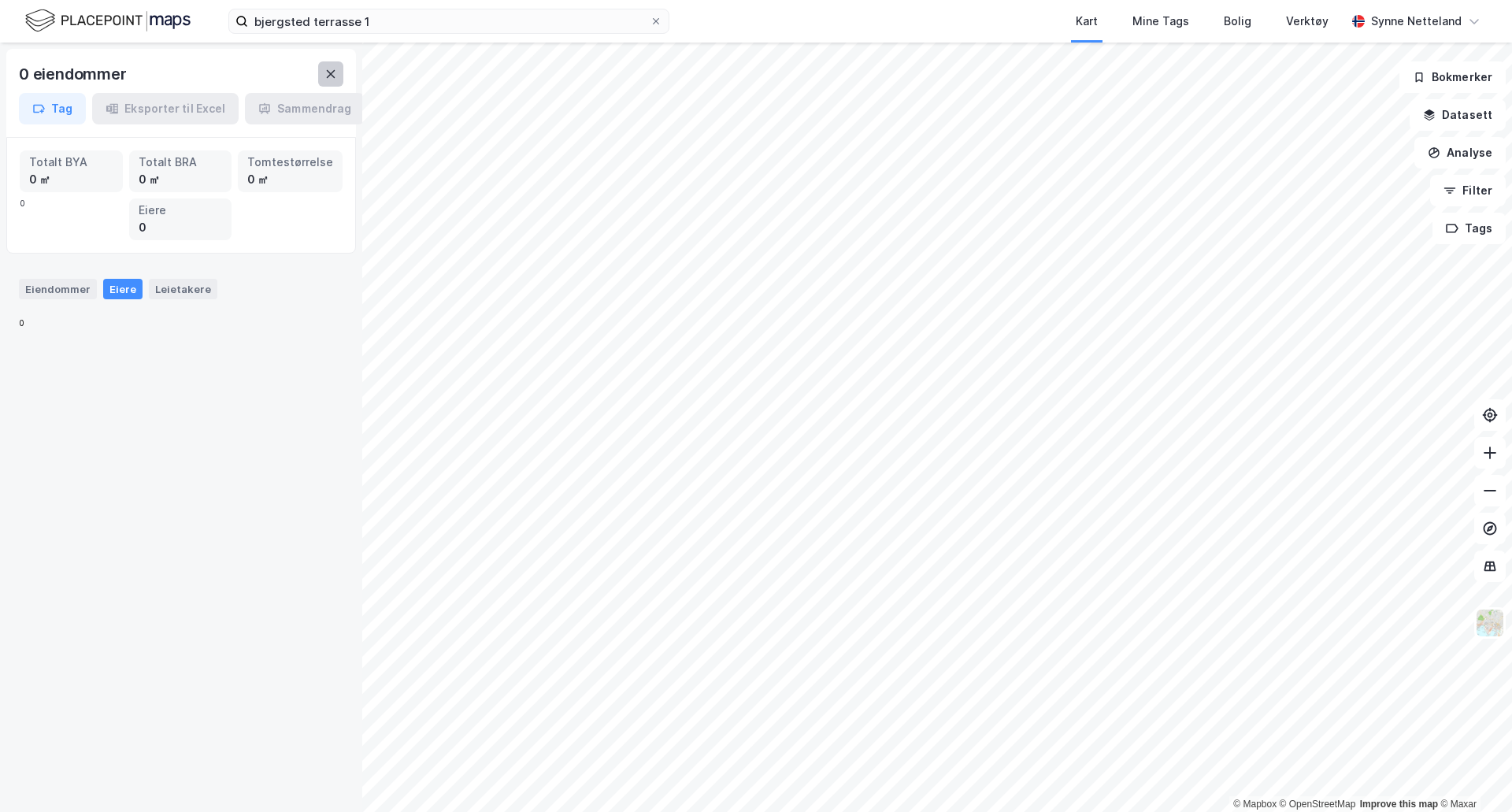
click at [329, 72] on icon at bounding box center [331, 73] width 9 height 8
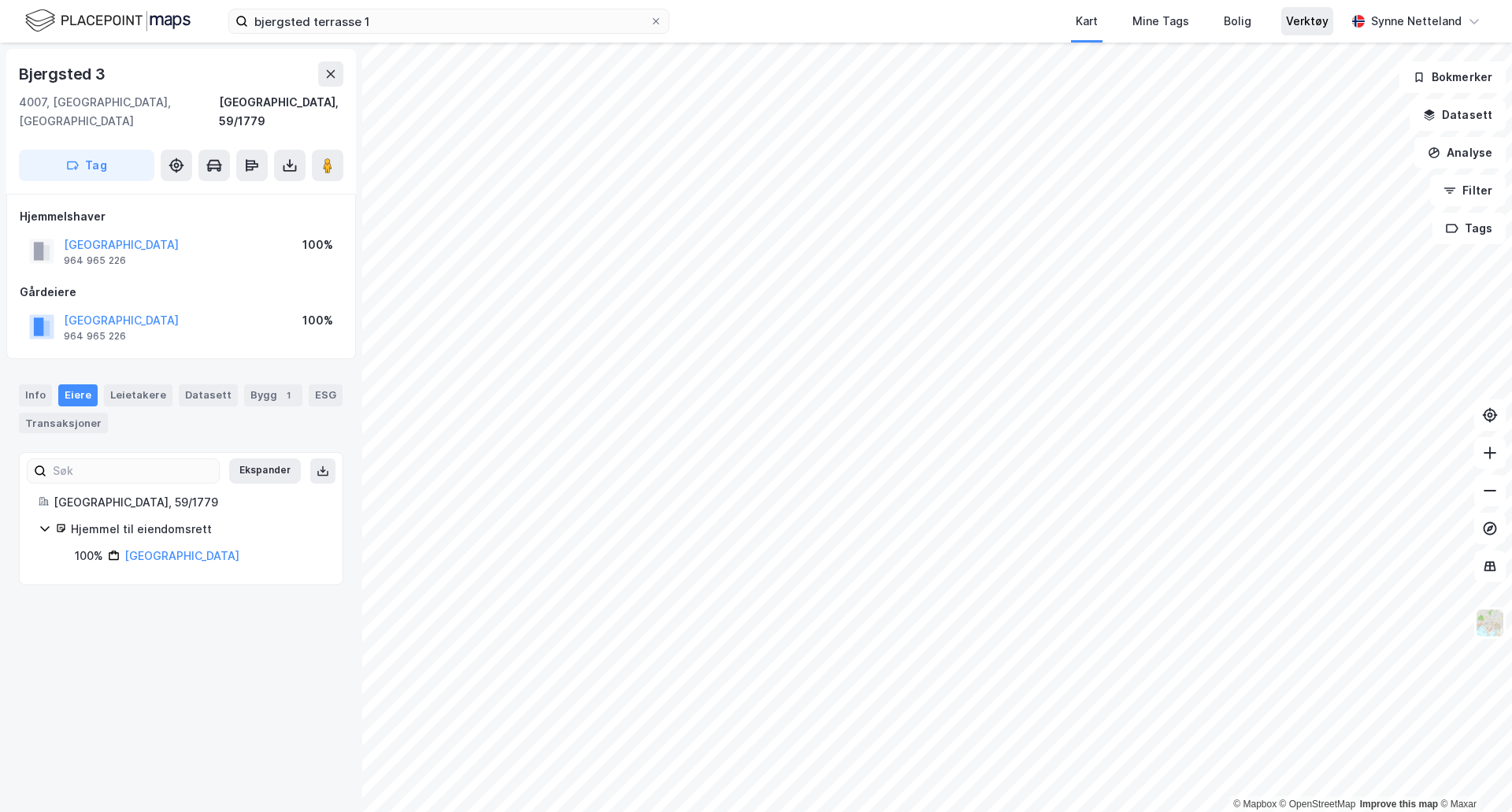
click at [1320, 31] on div "Verktøy" at bounding box center [1307, 21] width 52 height 29
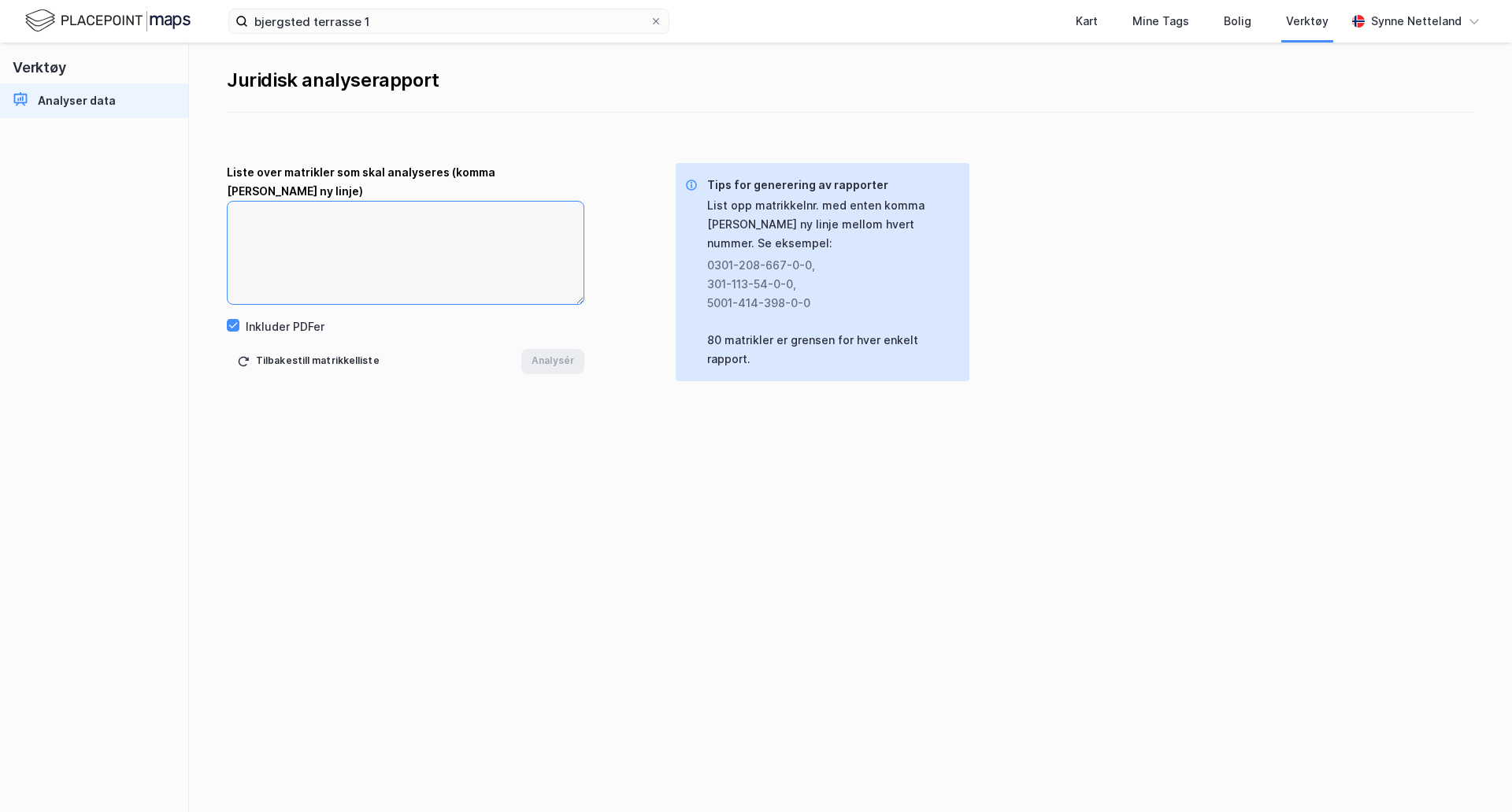
click at [370, 213] on textarea at bounding box center [405, 252] width 356 height 102
click at [256, 317] on div "Inkluder PDFer" at bounding box center [285, 327] width 78 height 19
click at [307, 217] on textarea at bounding box center [405, 252] width 356 height 102
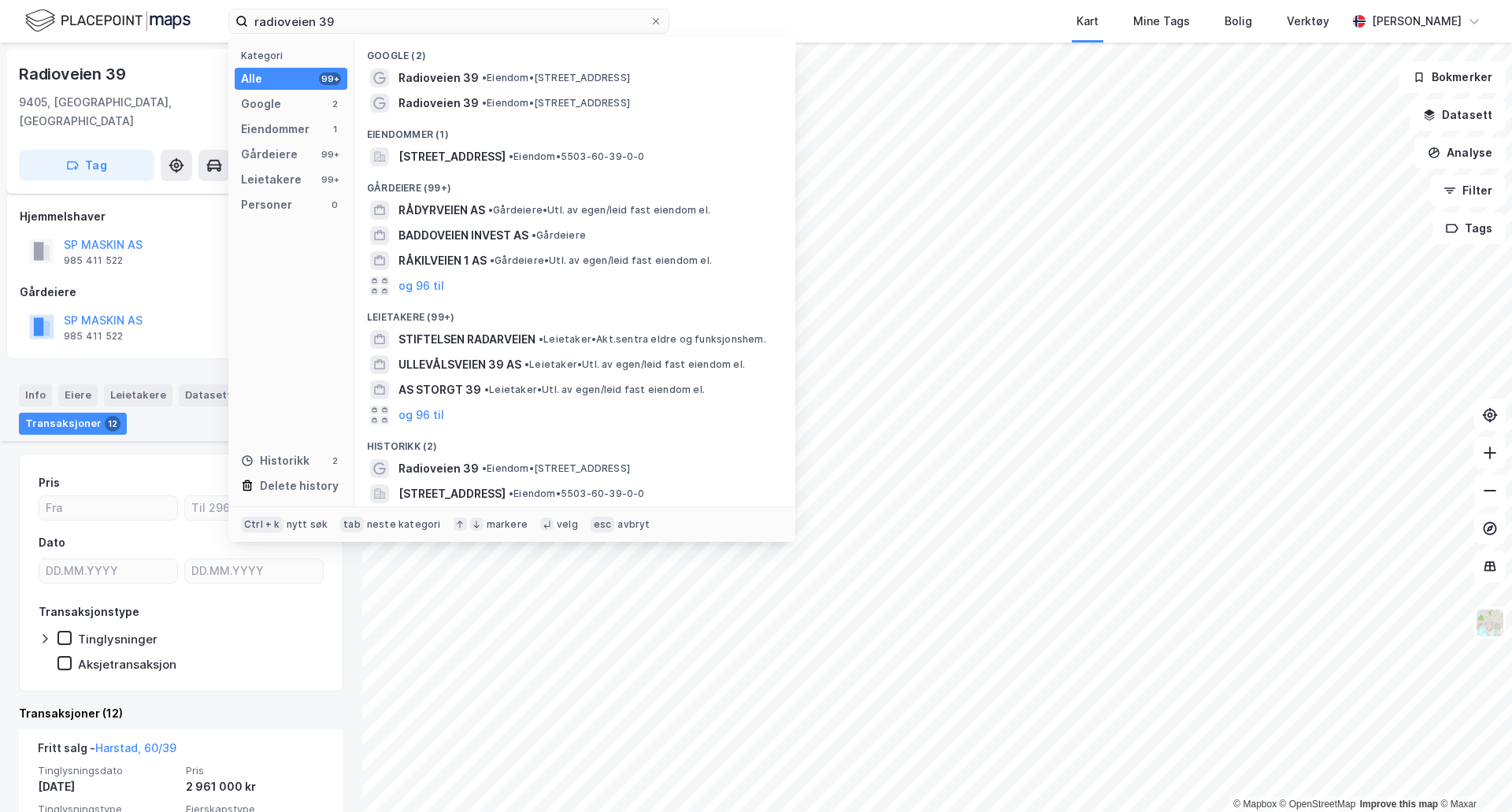
scroll to position [473, 0]
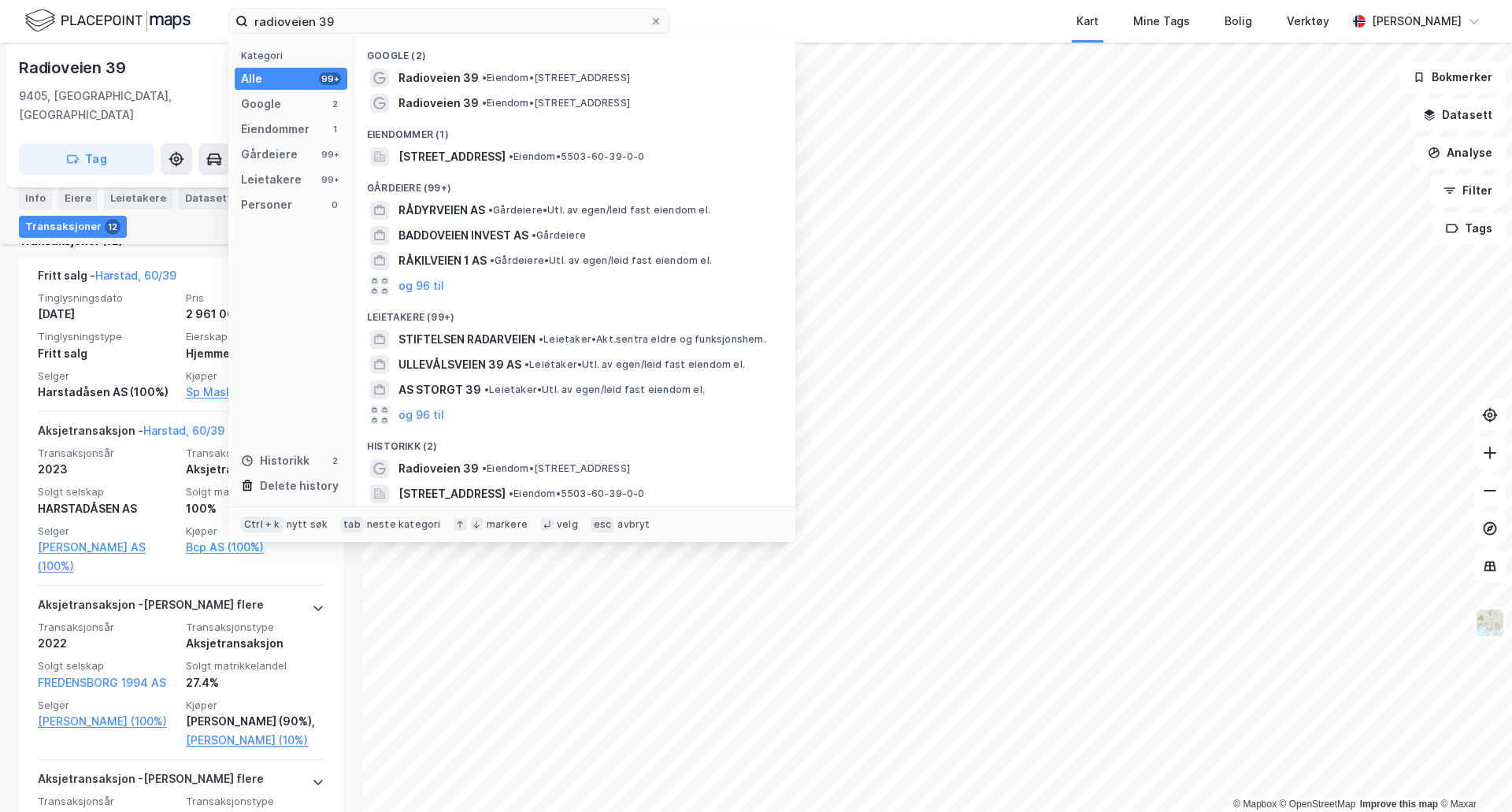
click at [77, 0] on html "radioveien 39 Kategori Alle 99+ Google 2 Eiendommer 1 Gårdeiere 99+ Leietakere …" at bounding box center [756, 406] width 1512 height 812
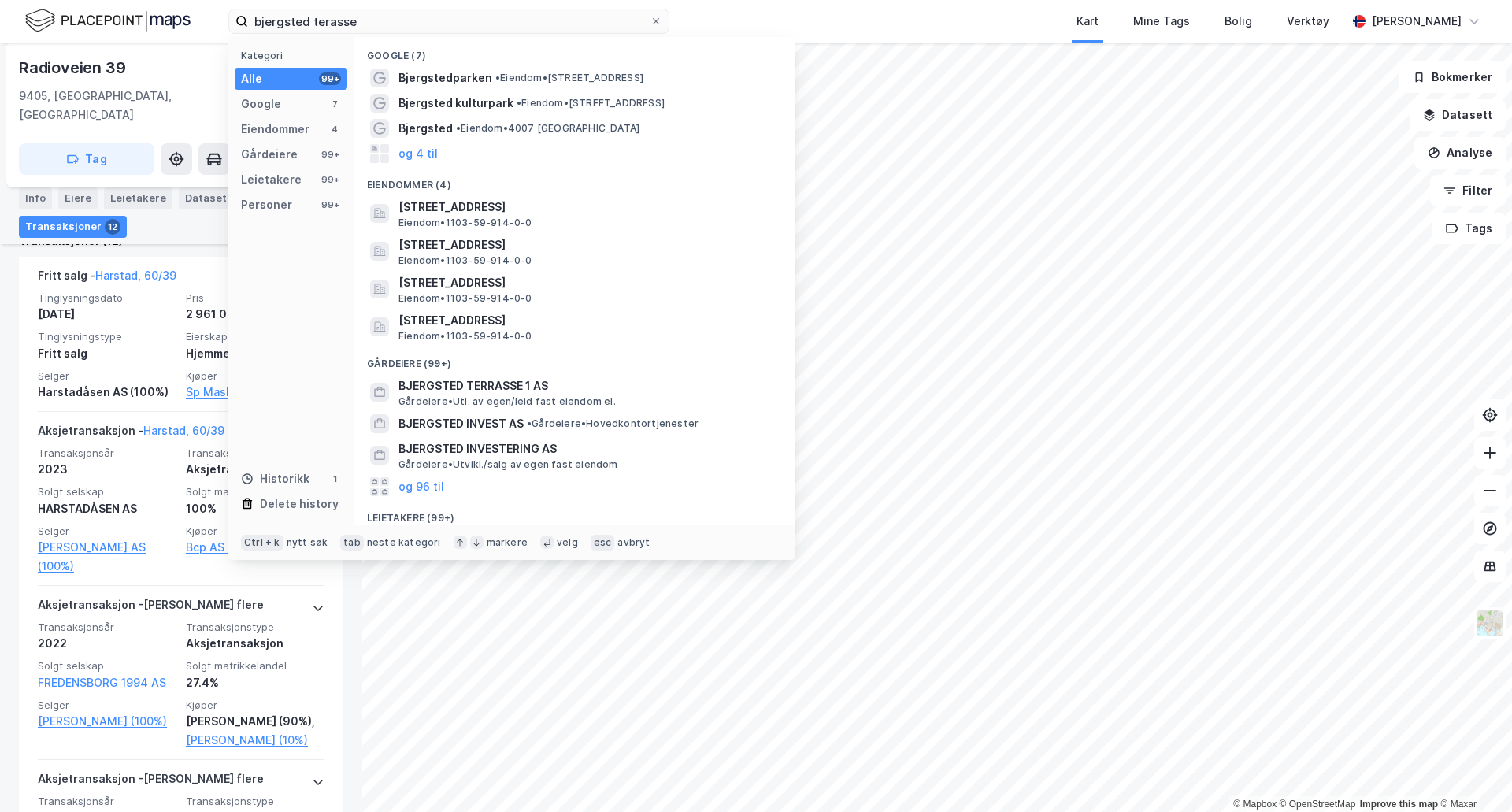
type input "bjergsted terasse"
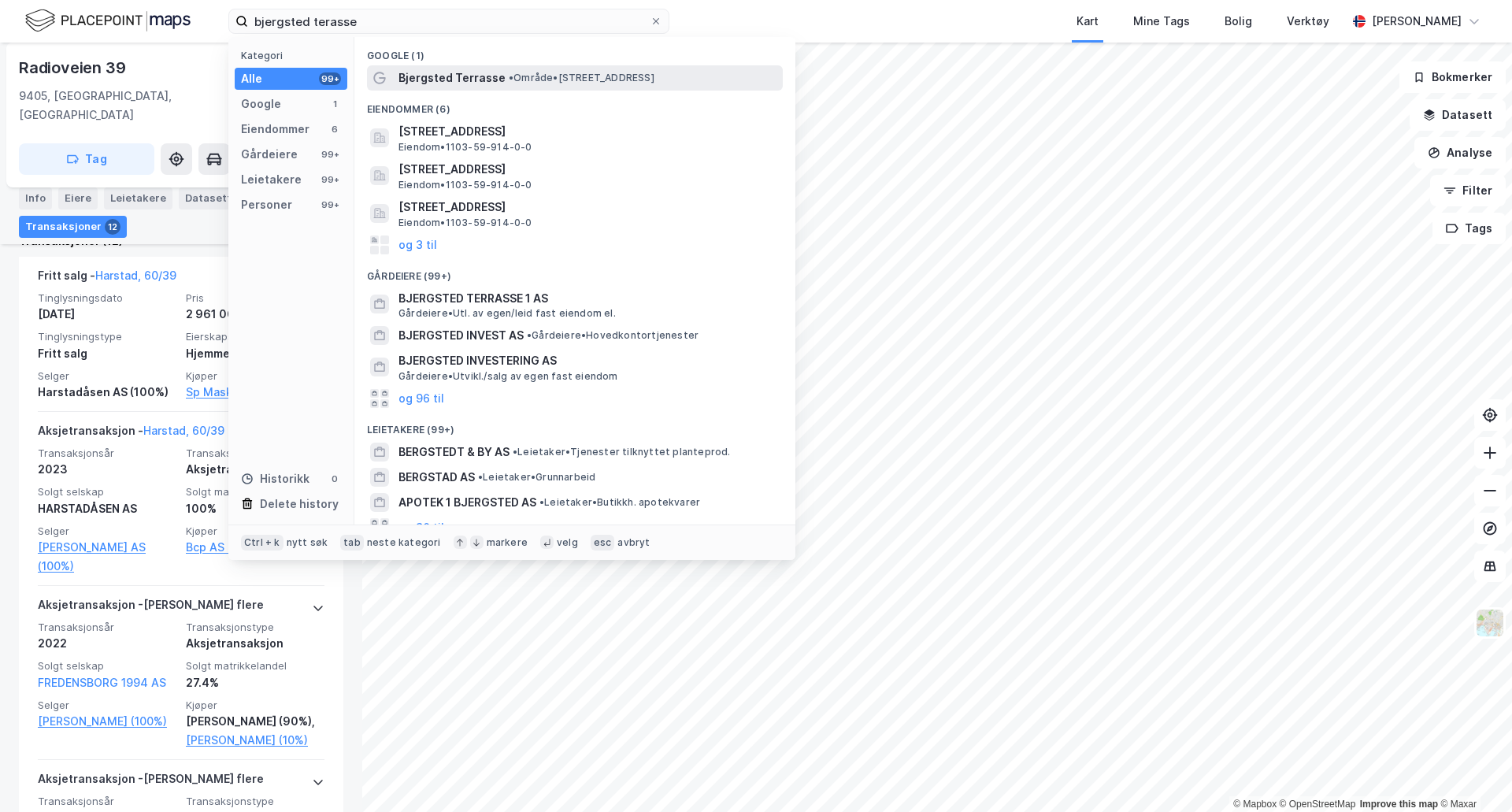
click at [551, 81] on span "• Område • [STREET_ADDRESS]" at bounding box center [581, 78] width 146 height 12
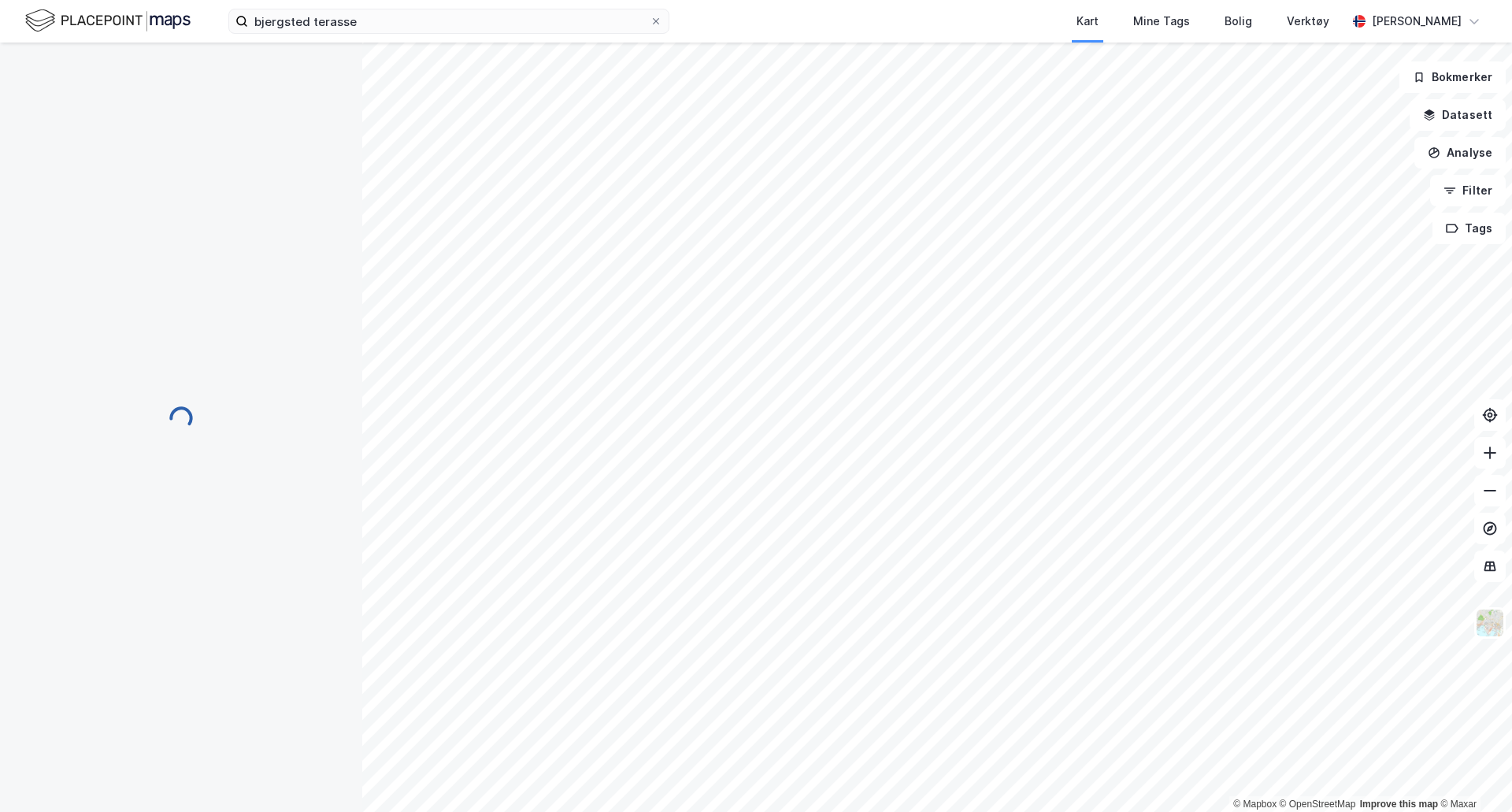
scroll to position [81, 0]
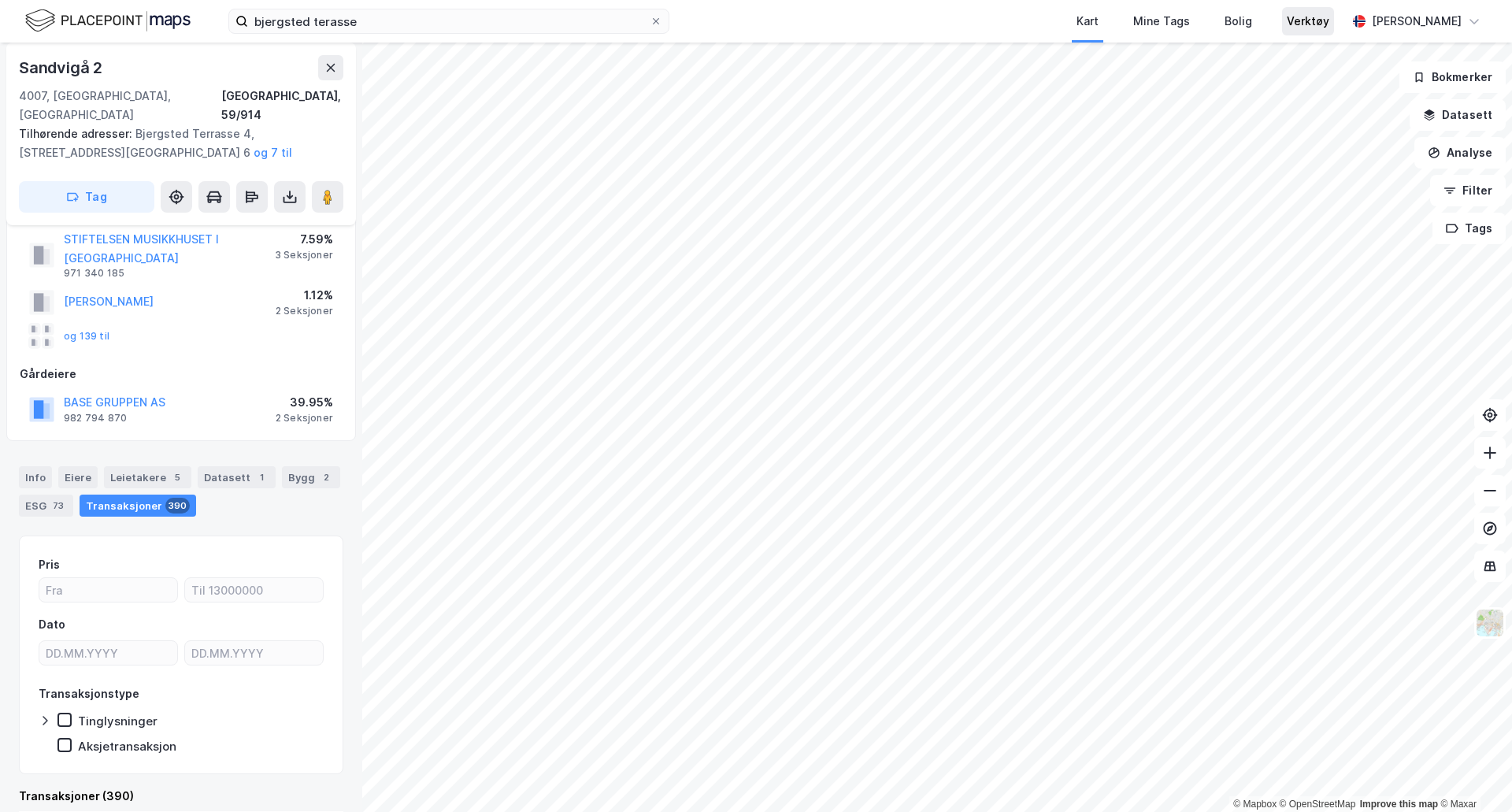
click at [1306, 21] on div "Verktøy" at bounding box center [1308, 22] width 43 height 19
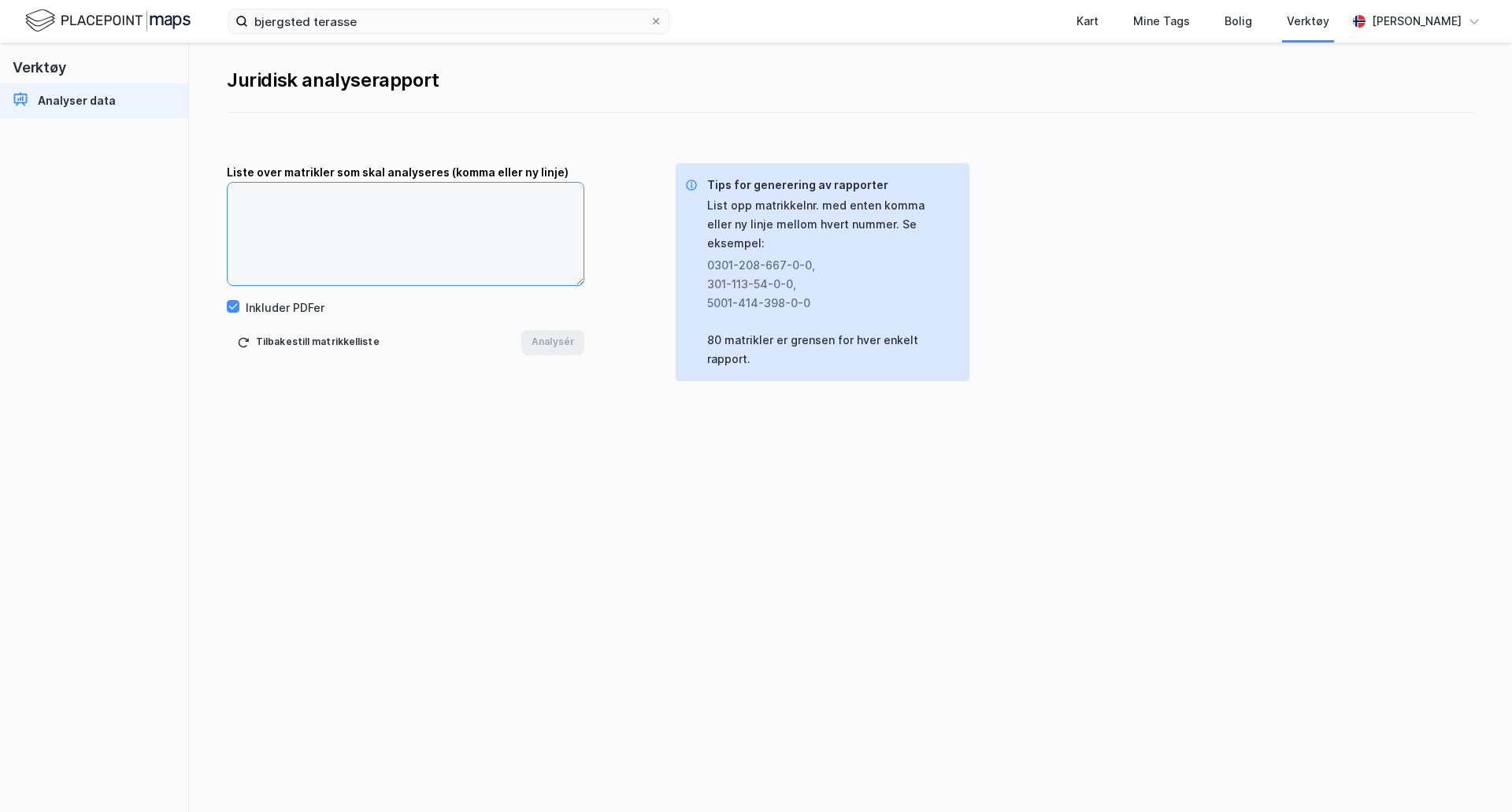
click at [300, 224] on textarea at bounding box center [405, 234] width 356 height 102
click at [234, 201] on textarea "59-914" at bounding box center [405, 234] width 356 height 102
type textarea "[PHONE_NUMBER]"
click at [554, 357] on div "Juridisk analyserapport Liste over matrikler som skal analyseres (komma eller n…" at bounding box center [850, 427] width 1323 height 769
click at [566, 338] on button "Analysér" at bounding box center [553, 342] width 63 height 25
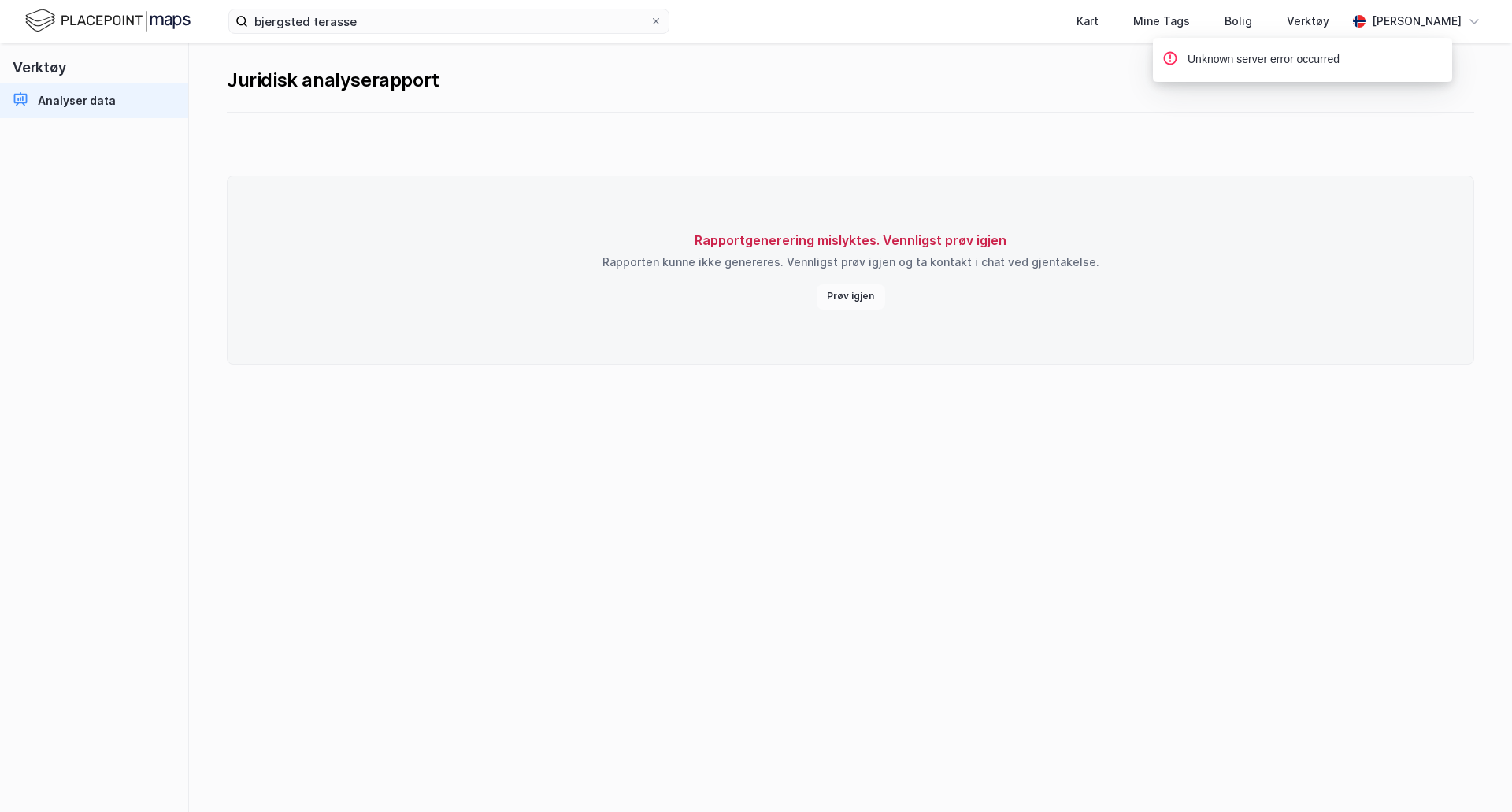
click at [872, 297] on button "Prøv igjen" at bounding box center [850, 297] width 69 height 25
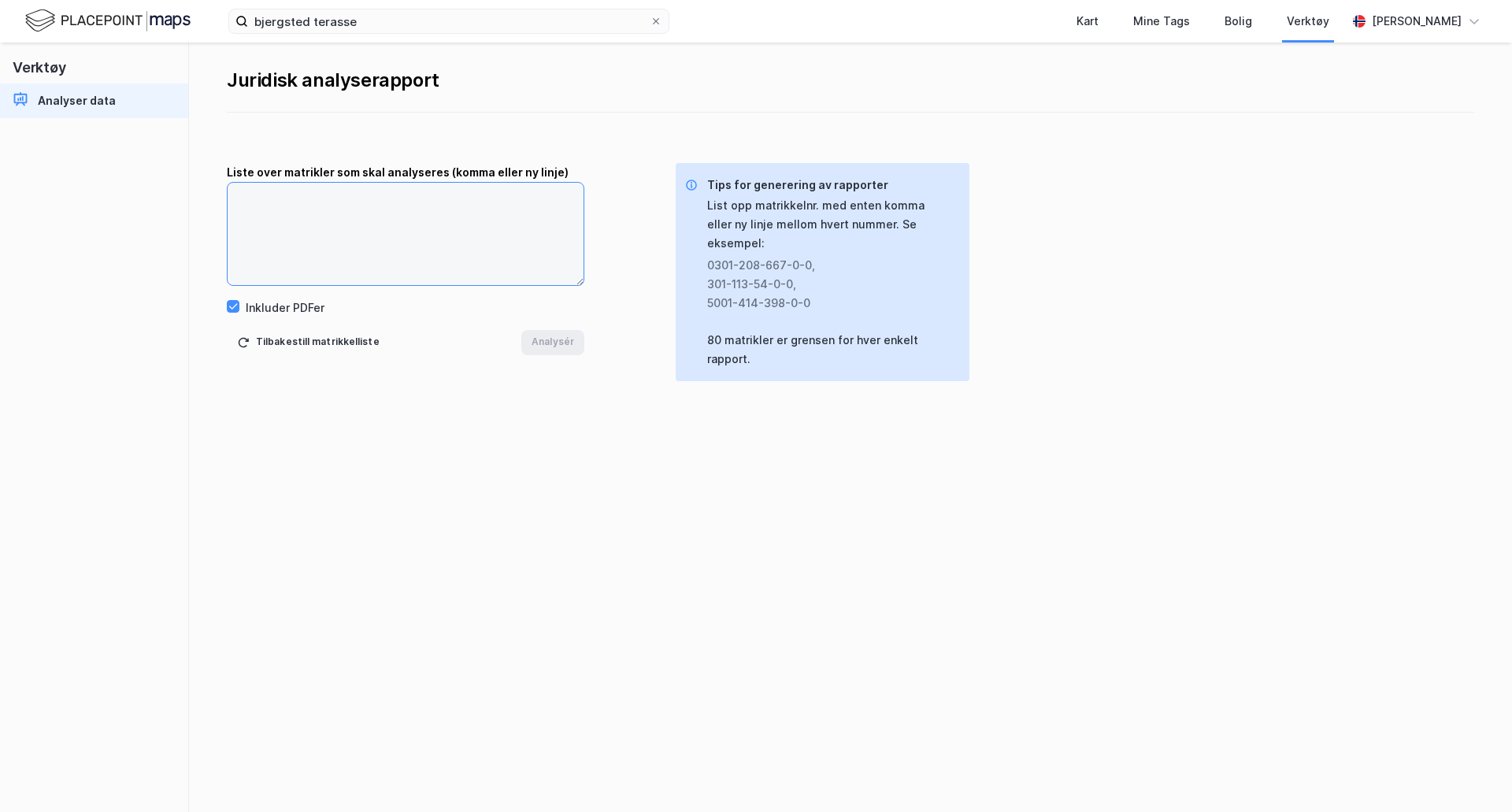
click at [442, 241] on textarea at bounding box center [405, 234] width 356 height 102
type textarea "1103-59-914-00,"
click at [562, 341] on button "Analysér" at bounding box center [553, 342] width 63 height 25
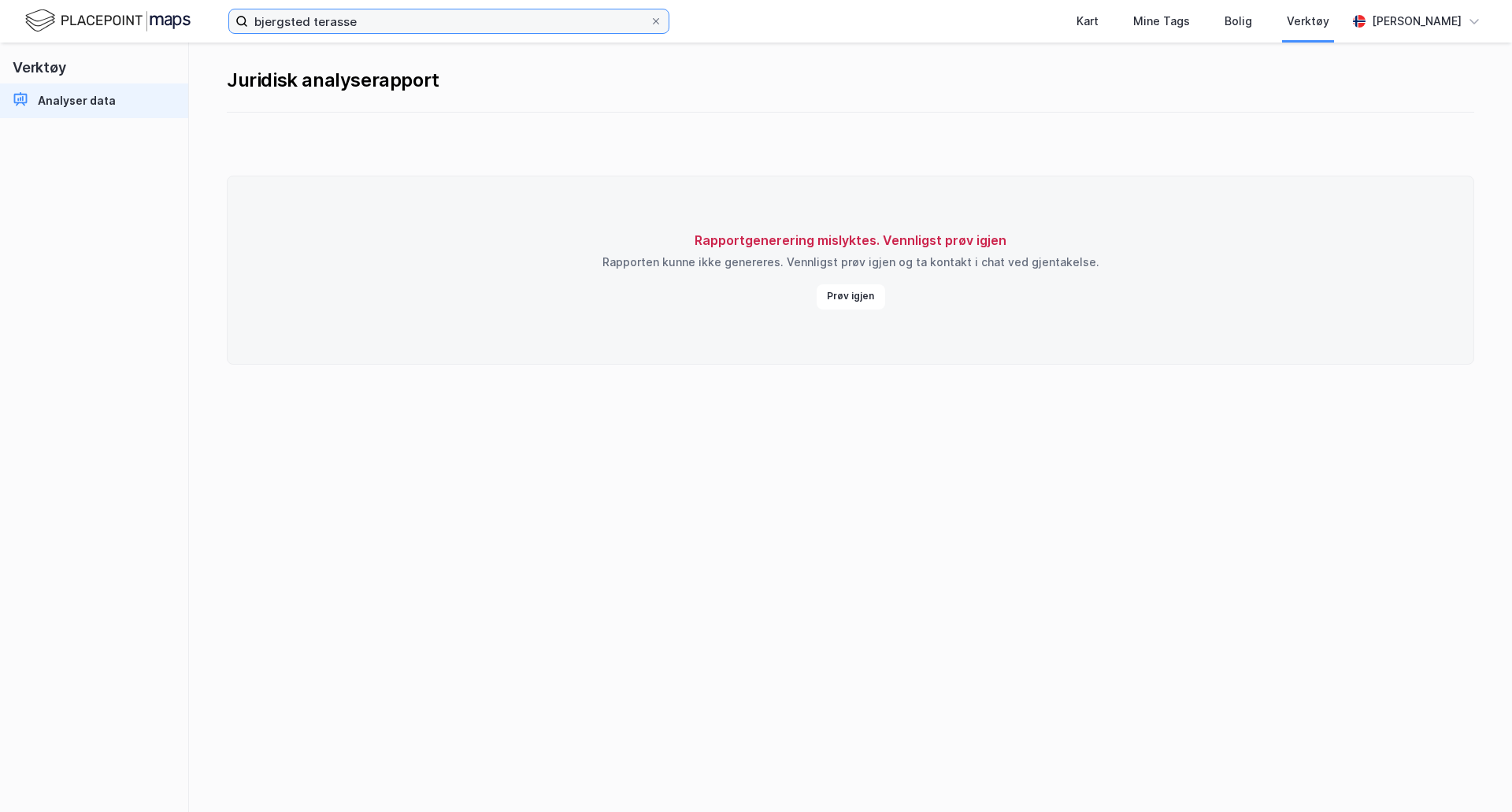
click at [405, 14] on input "bjergsted terasse" at bounding box center [448, 21] width 402 height 24
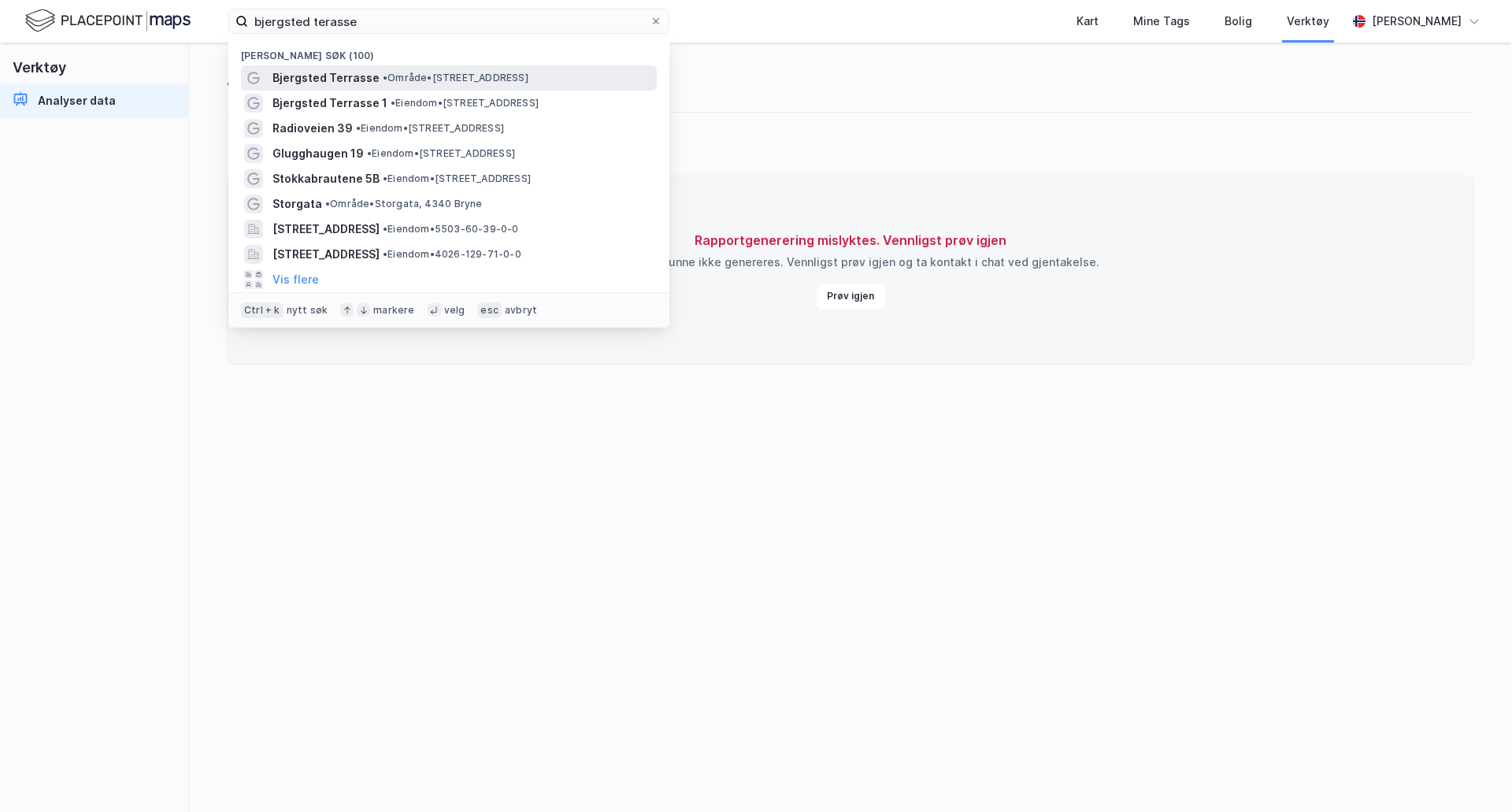
click at [410, 72] on span "• Område • [STREET_ADDRESS]" at bounding box center [455, 78] width 146 height 12
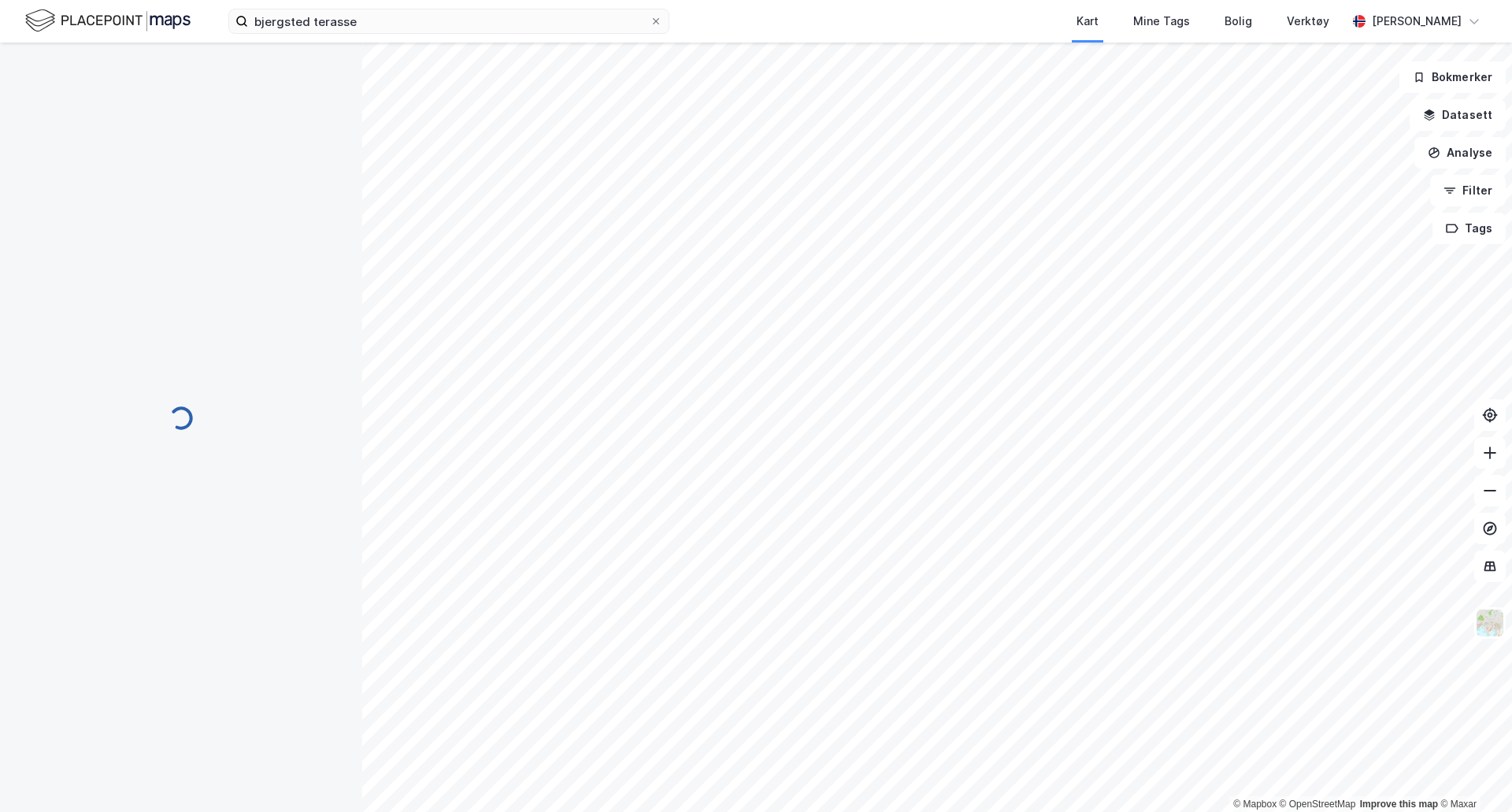
scroll to position [81, 0]
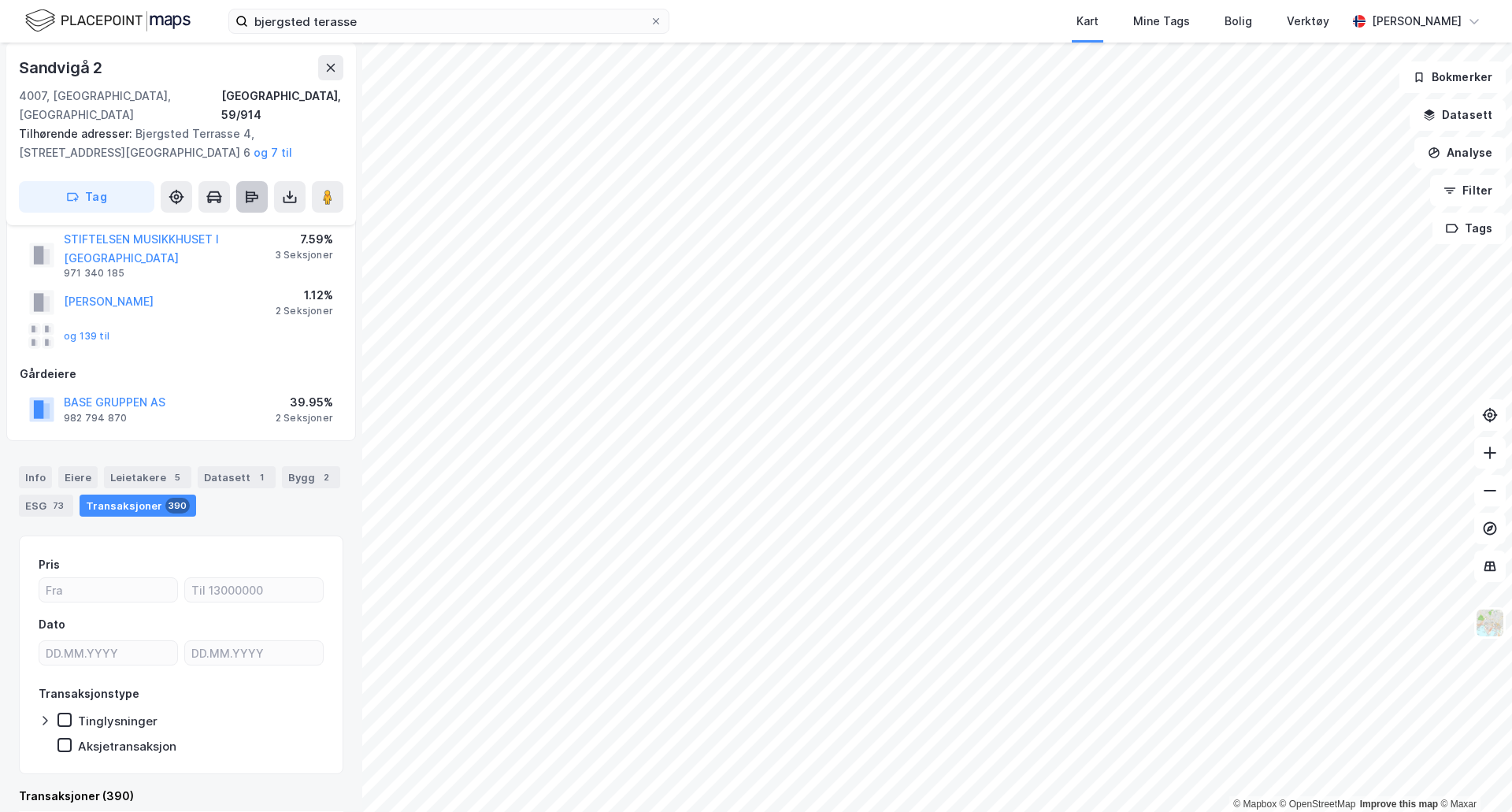
click at [256, 189] on icon at bounding box center [252, 197] width 16 height 16
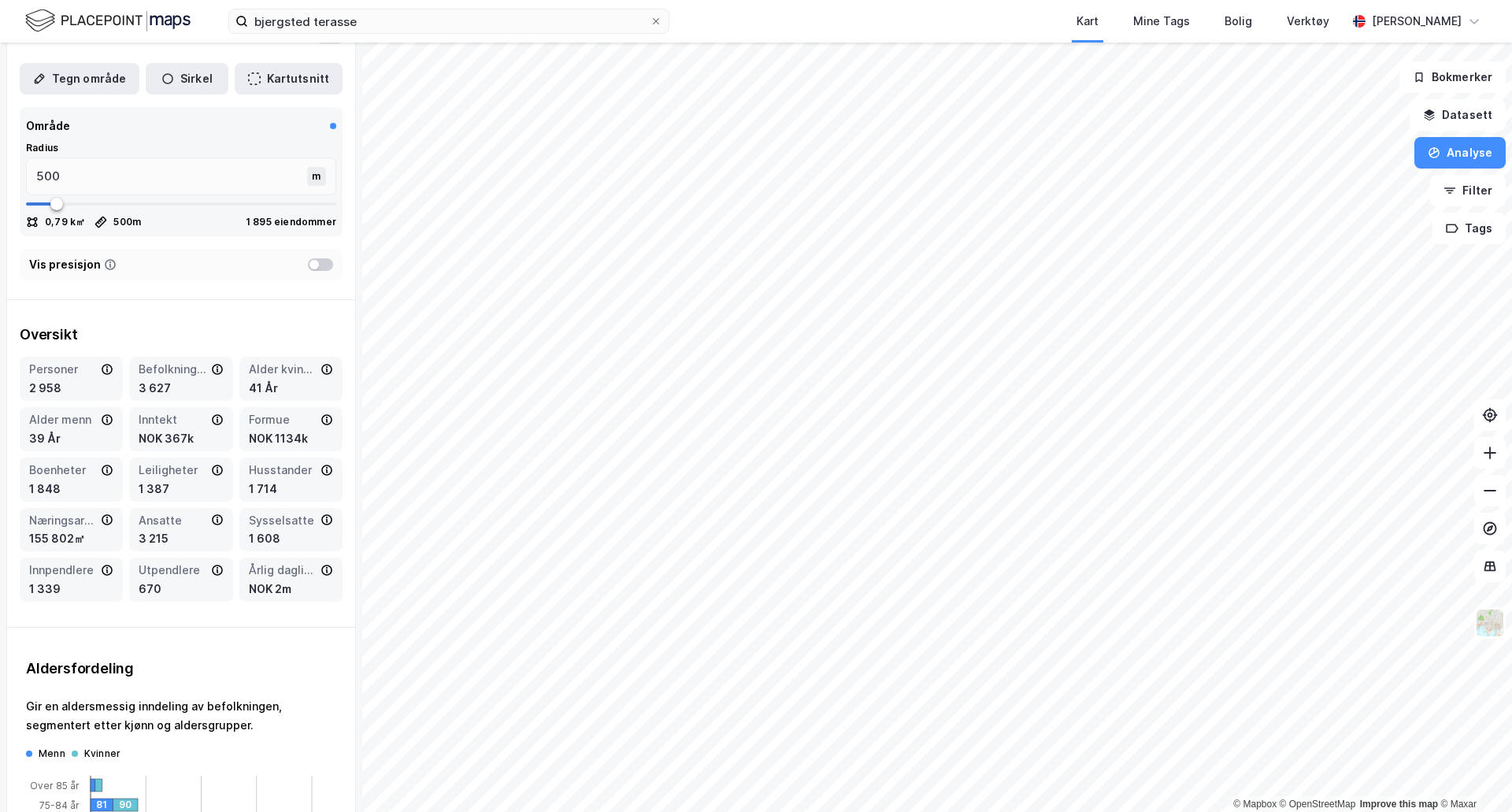
scroll to position [0, 0]
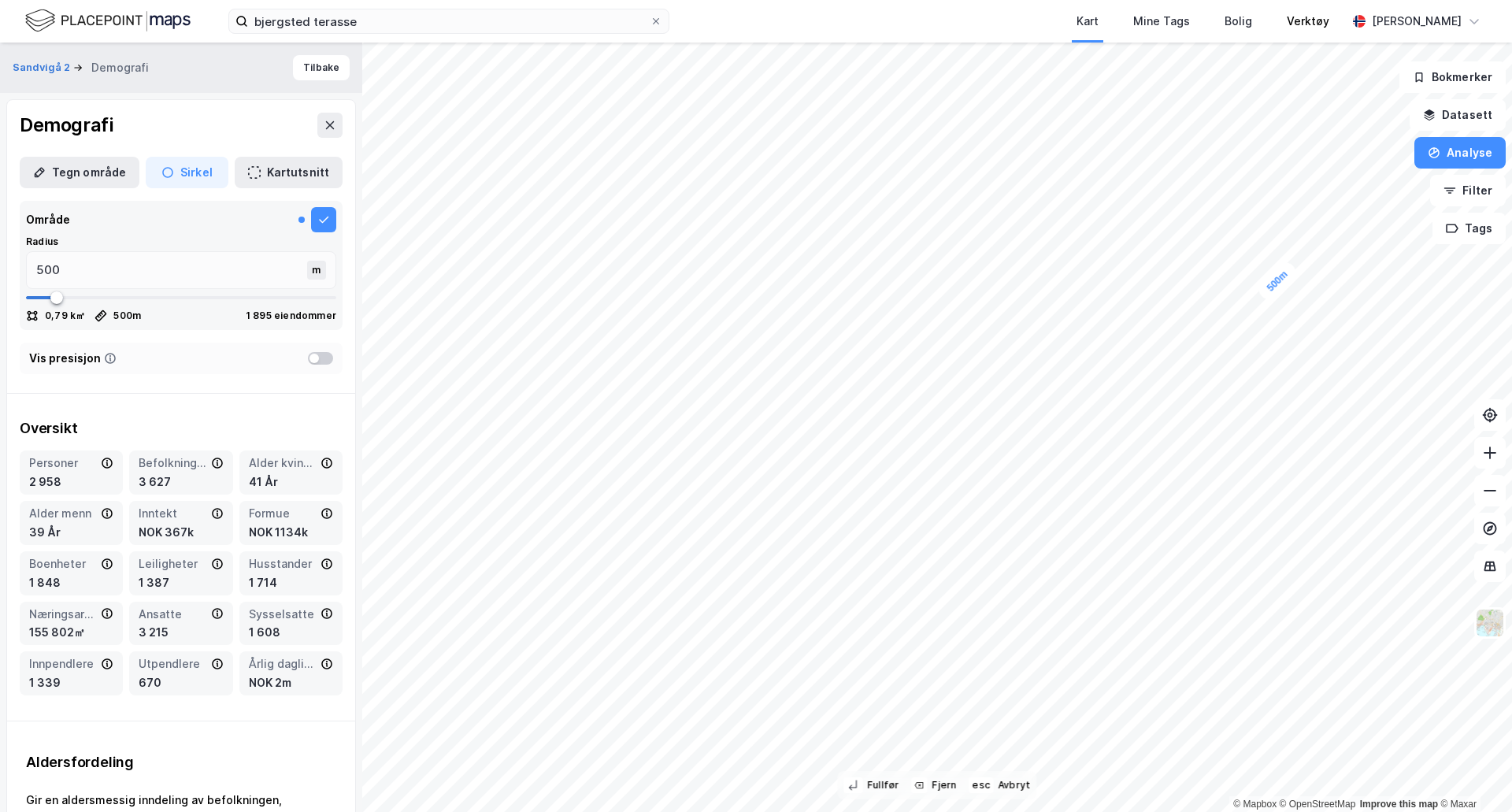
click at [1306, 6] on div "Verktøy" at bounding box center [1308, 21] width 77 height 43
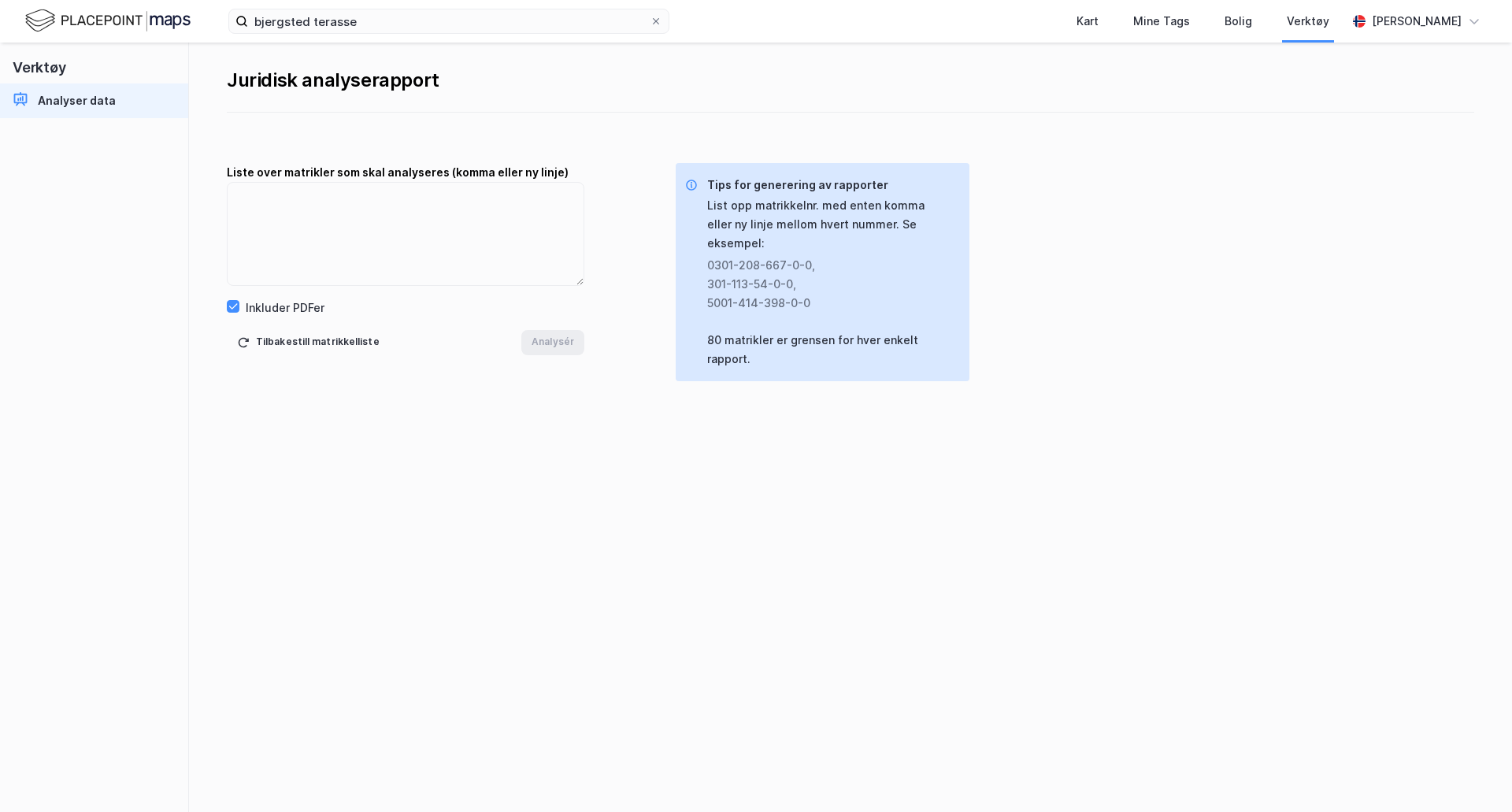
click at [448, 298] on div "Inkluder PDFer" at bounding box center [405, 308] width 358 height 19
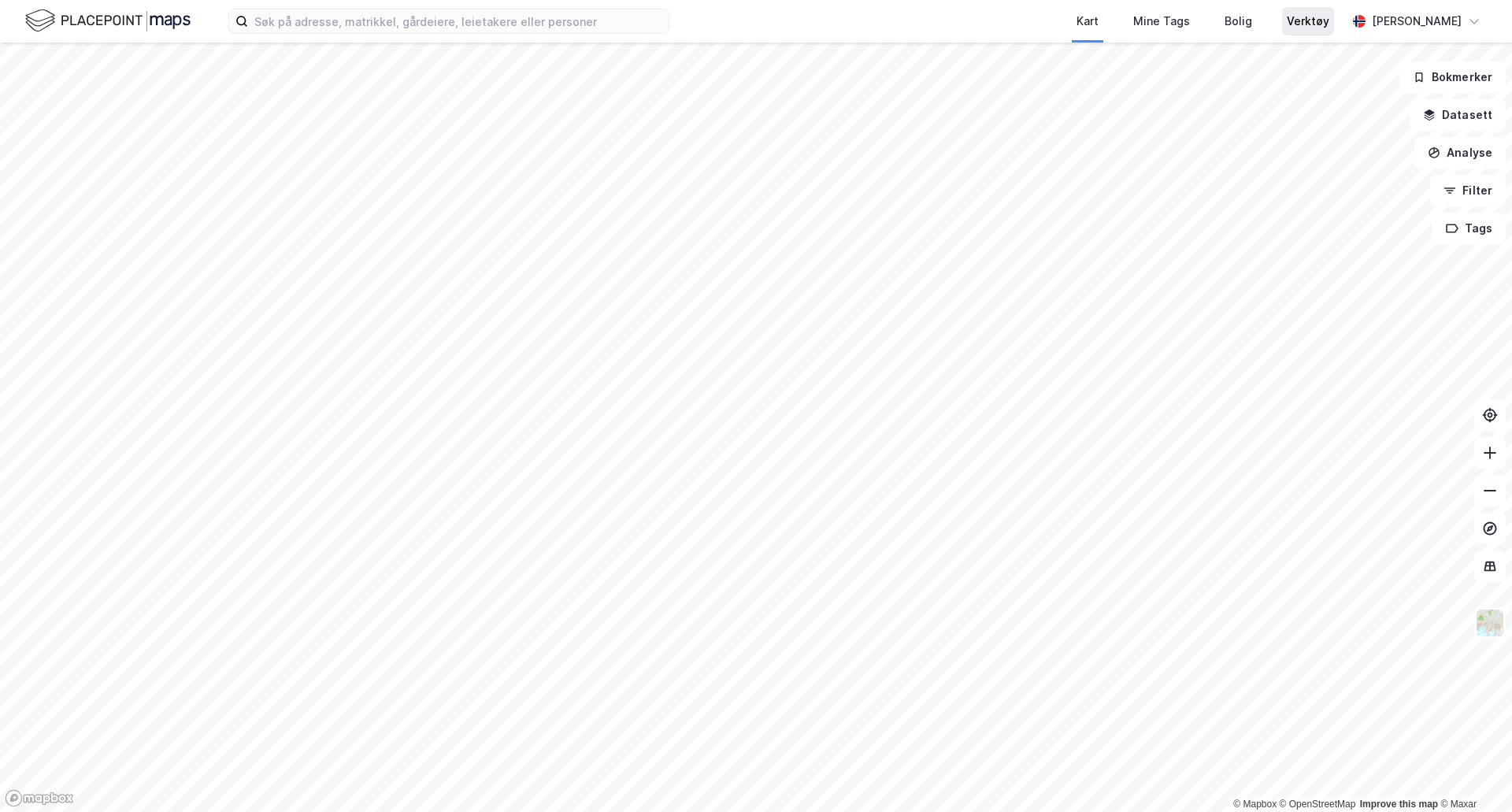
click at [1304, 19] on div "Verktøy" at bounding box center [1308, 22] width 43 height 19
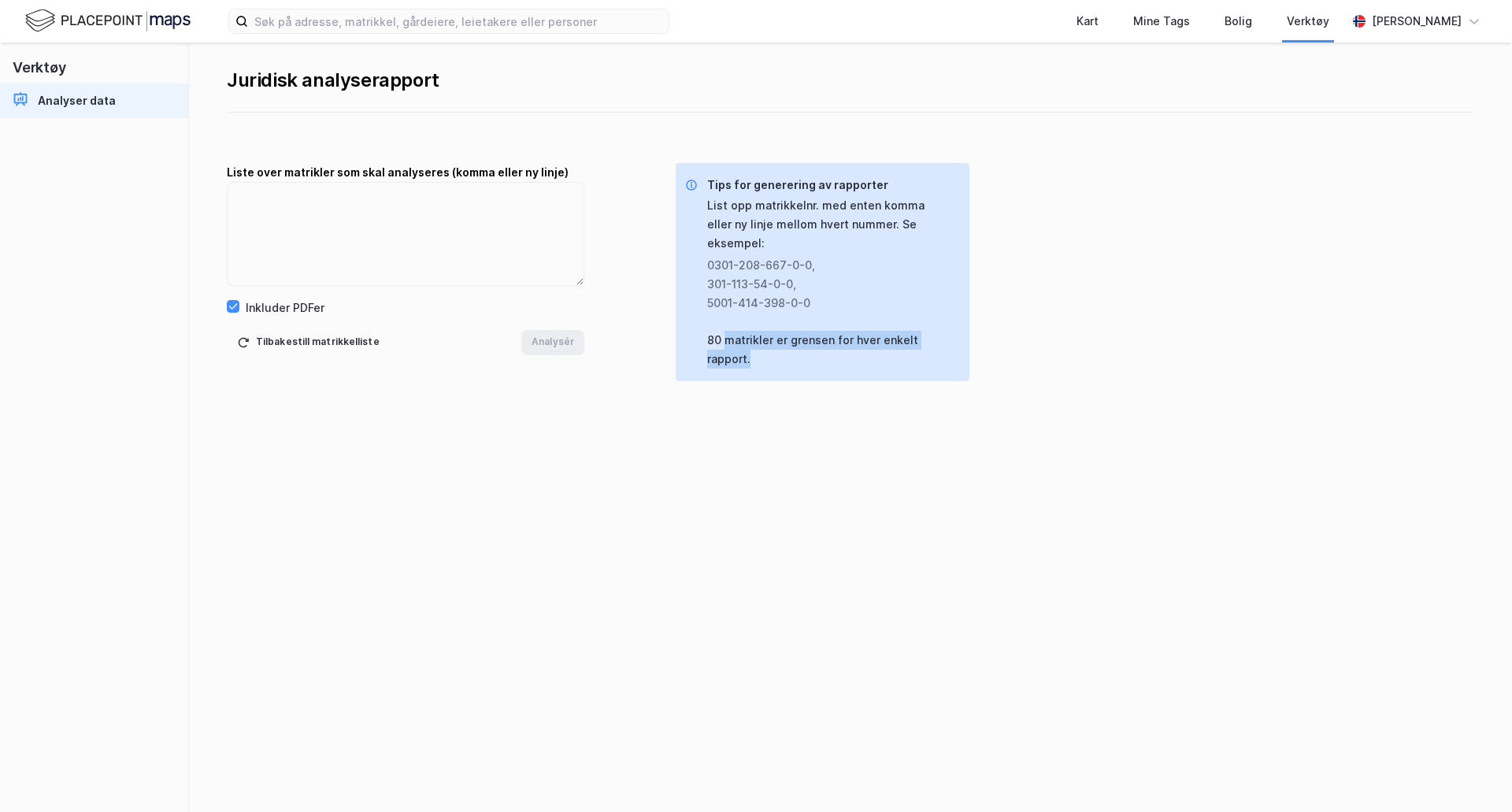
drag, startPoint x: 726, startPoint y: 331, endPoint x: 774, endPoint y: 338, distance: 48.5
click at [774, 338] on div "List opp matrikkelnr. med enten komma eller ny linje mellom hvert nummer. Se ek…" at bounding box center [832, 283] width 249 height 173
drag, startPoint x: 774, startPoint y: 338, endPoint x: 705, endPoint y: 310, distance: 74.5
click at [705, 310] on div "Tips for generering av rapporter List opp matrikkelnr. med enten komma eller ny…" at bounding box center [821, 271] width 272 height 193
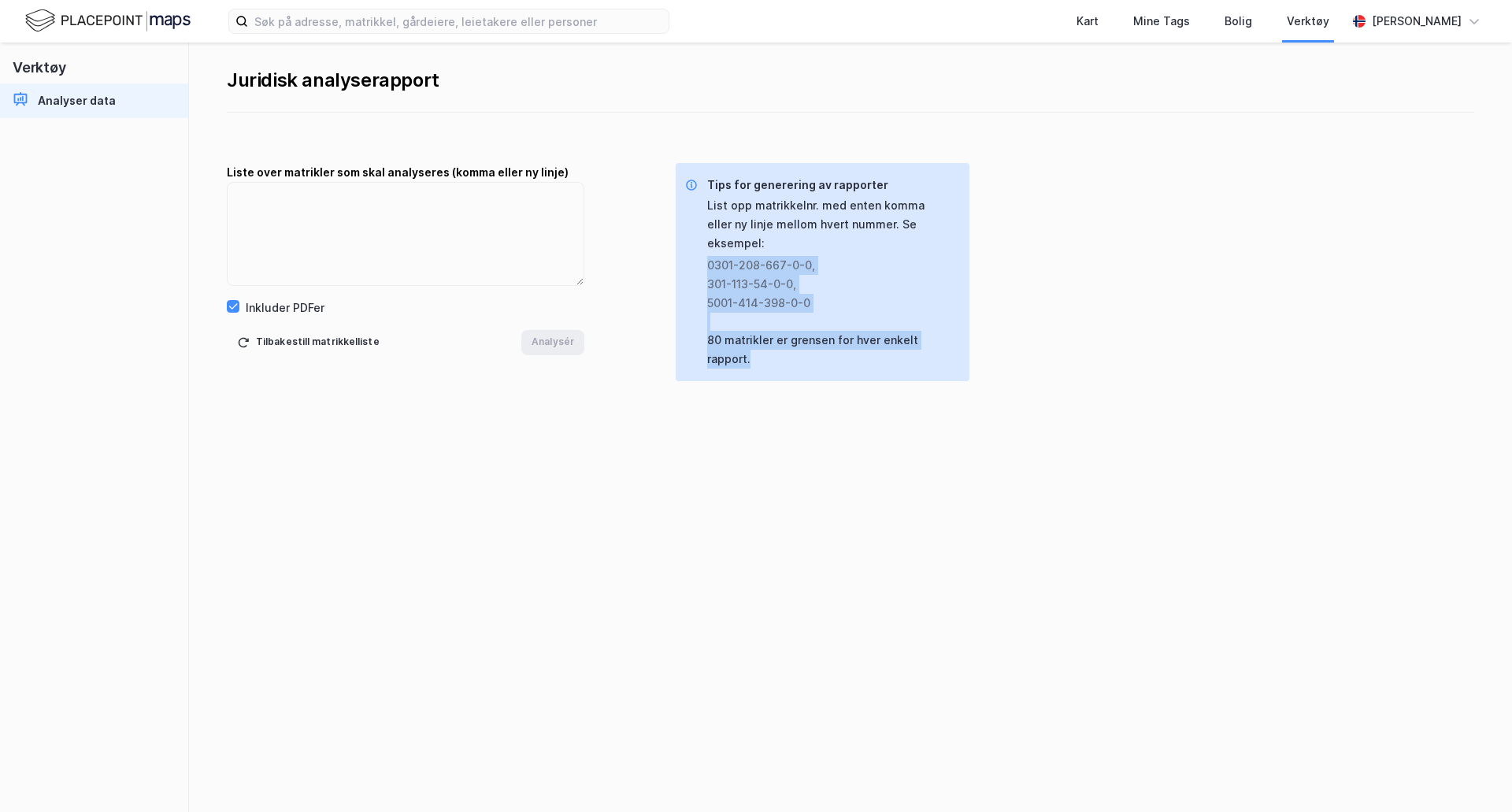
click at [710, 336] on div "List opp matrikkelnr. med enten komma eller ny linje mellom hvert nummer. Se ek…" at bounding box center [832, 283] width 249 height 173
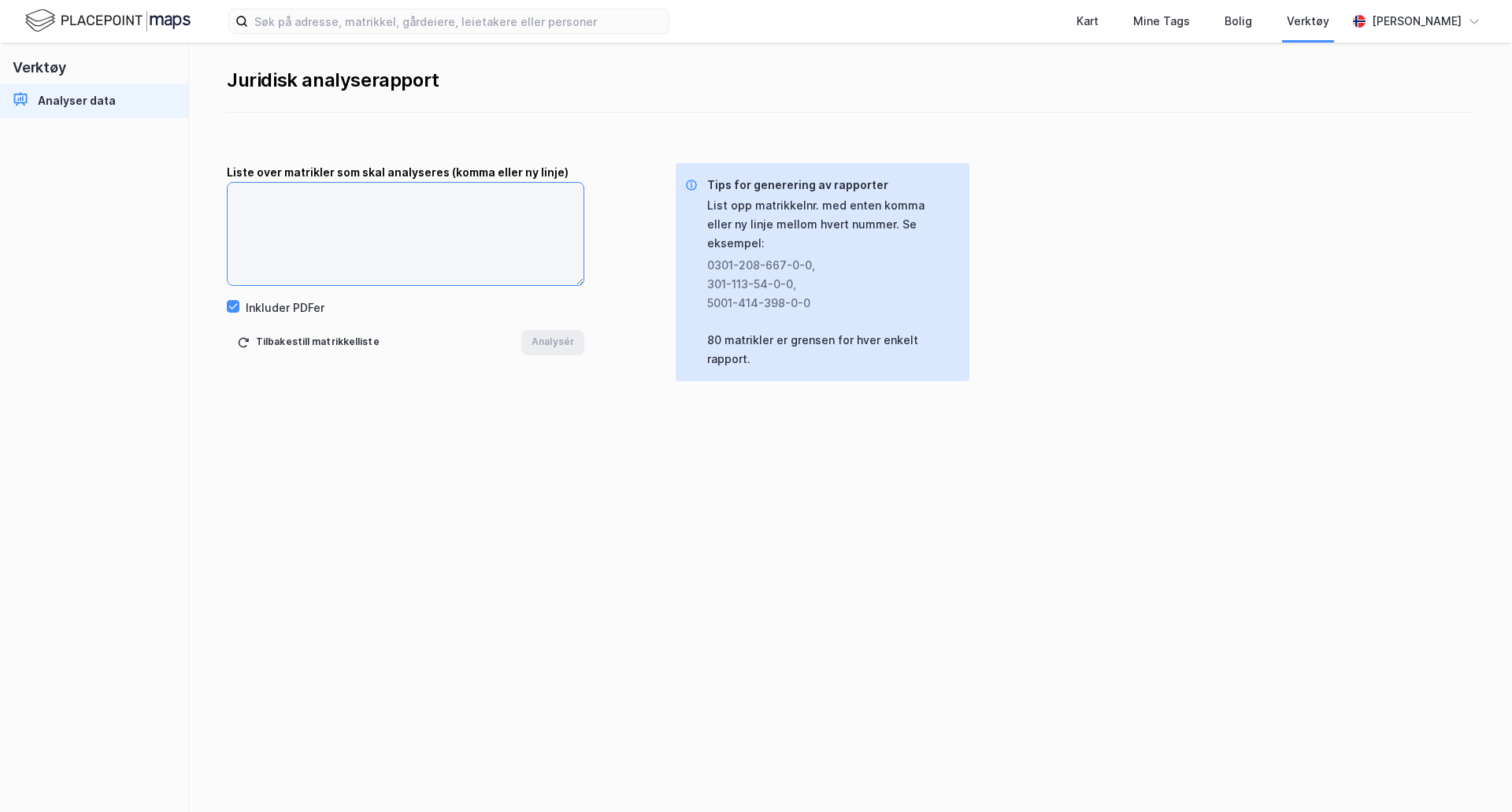
click at [473, 236] on textarea at bounding box center [405, 234] width 356 height 102
type textarea "1103-59-914-0-2"
click at [549, 344] on button "Analysér" at bounding box center [553, 342] width 63 height 25
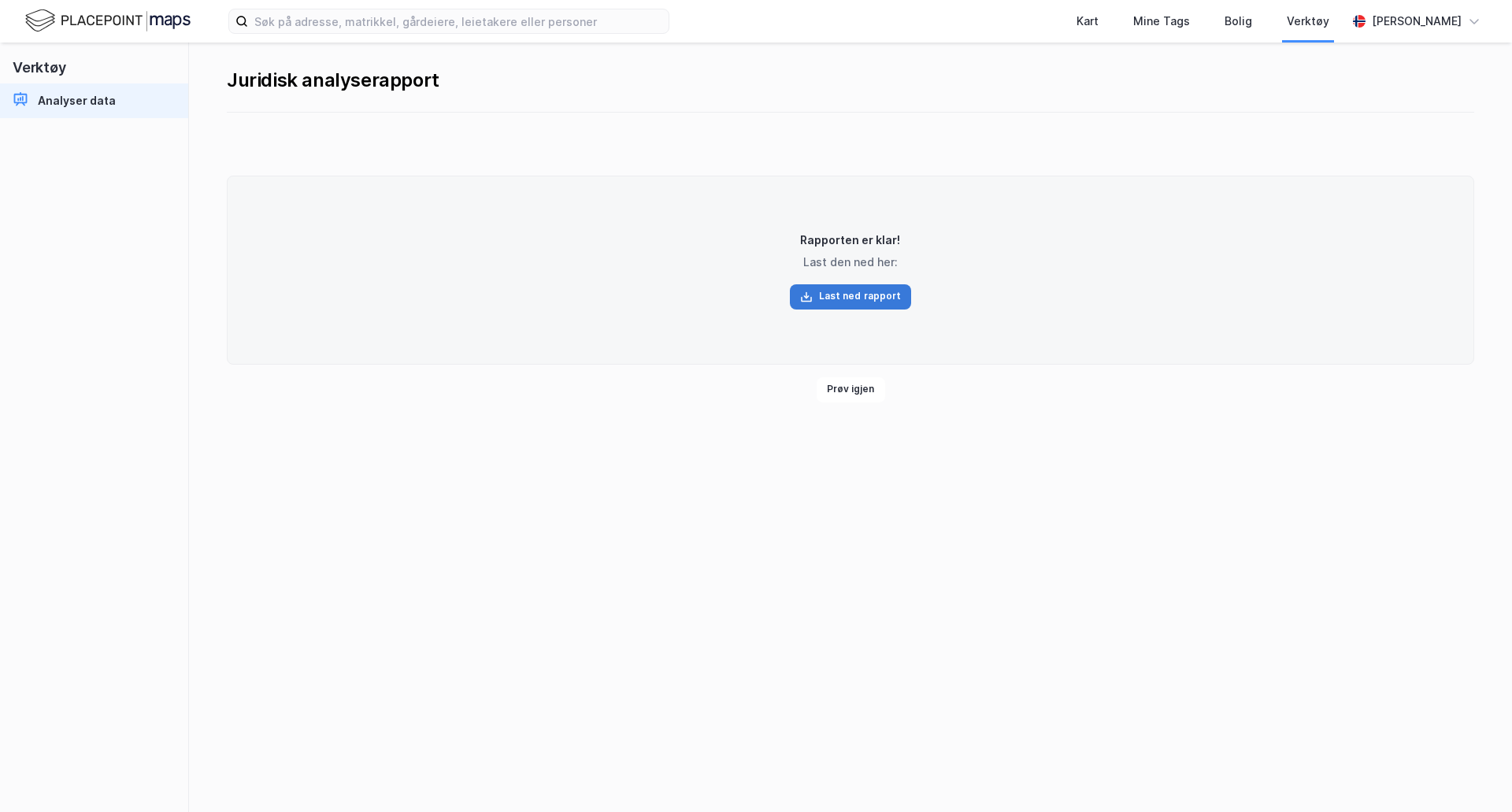
click at [850, 304] on button "Last ned rapport" at bounding box center [851, 297] width 122 height 25
click at [223, 297] on div "Rapporten er klar! Last den ned her: Last ned rapport Prøv igjen" at bounding box center [850, 283] width 1323 height 240
